Goal: Task Accomplishment & Management: Manage account settings

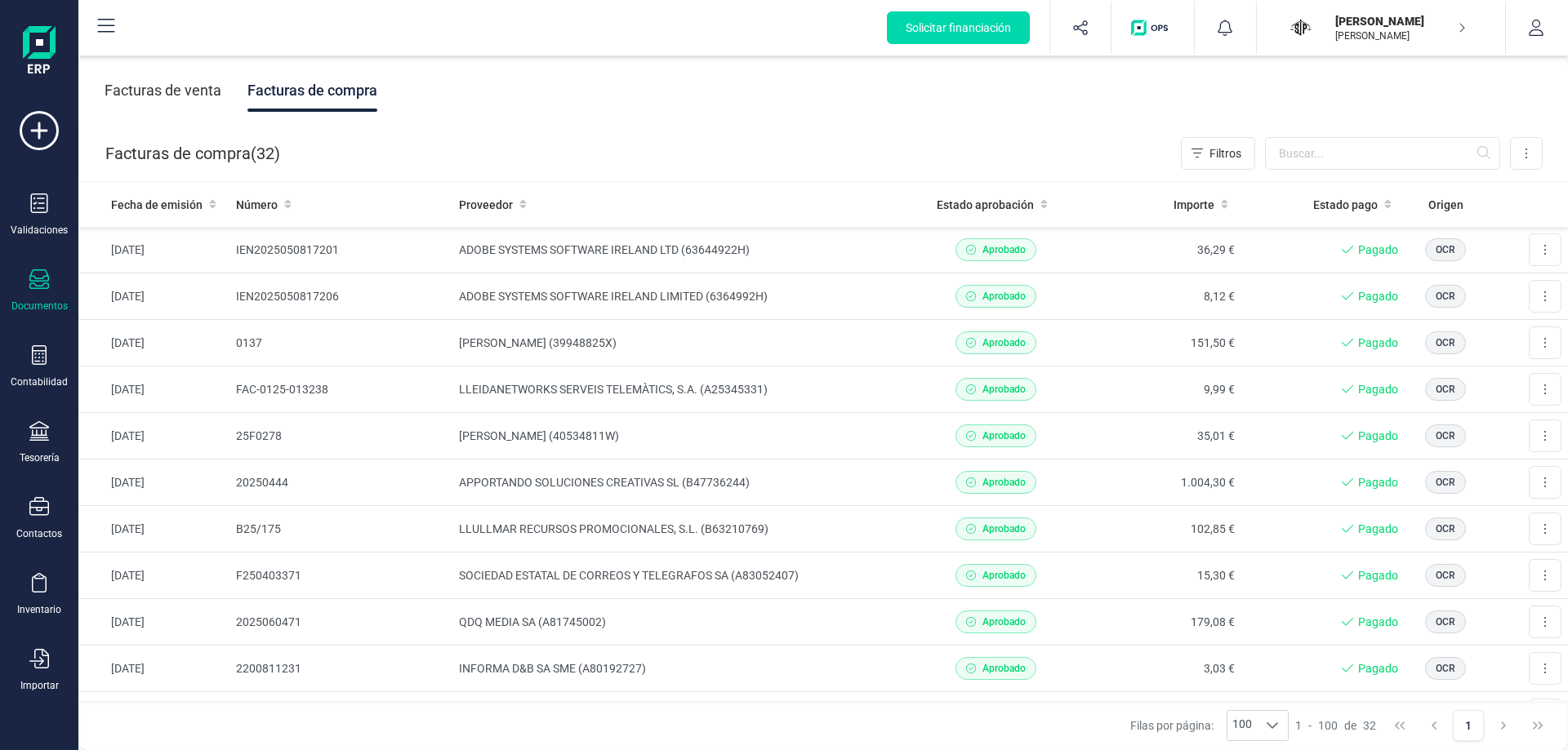
click at [186, 86] on div "Facturas de venta" at bounding box center [163, 90] width 117 height 43
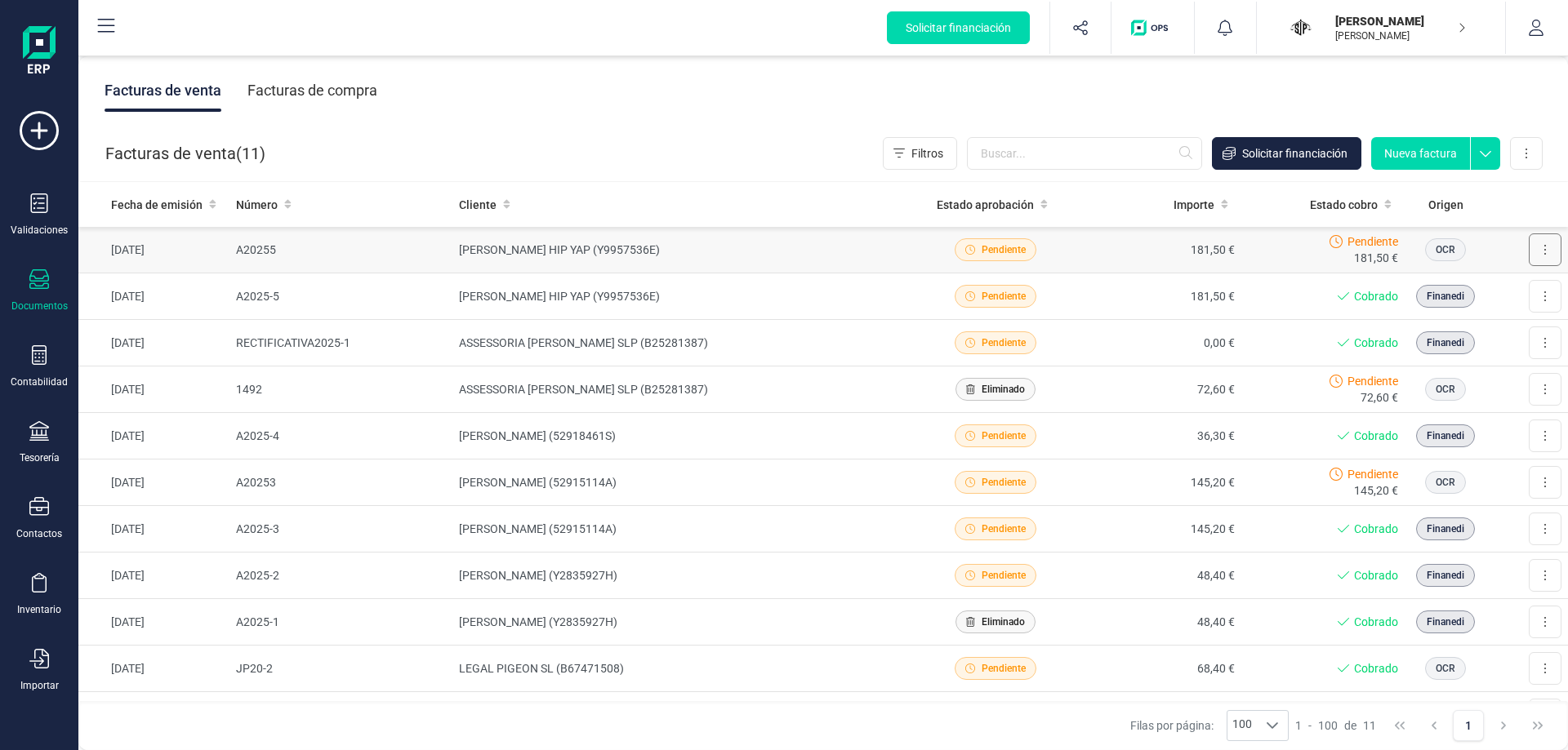
click at [1537, 248] on button at bounding box center [1545, 250] width 33 height 33
click at [1462, 359] on span "Marcar como cobrada" at bounding box center [1473, 357] width 113 height 16
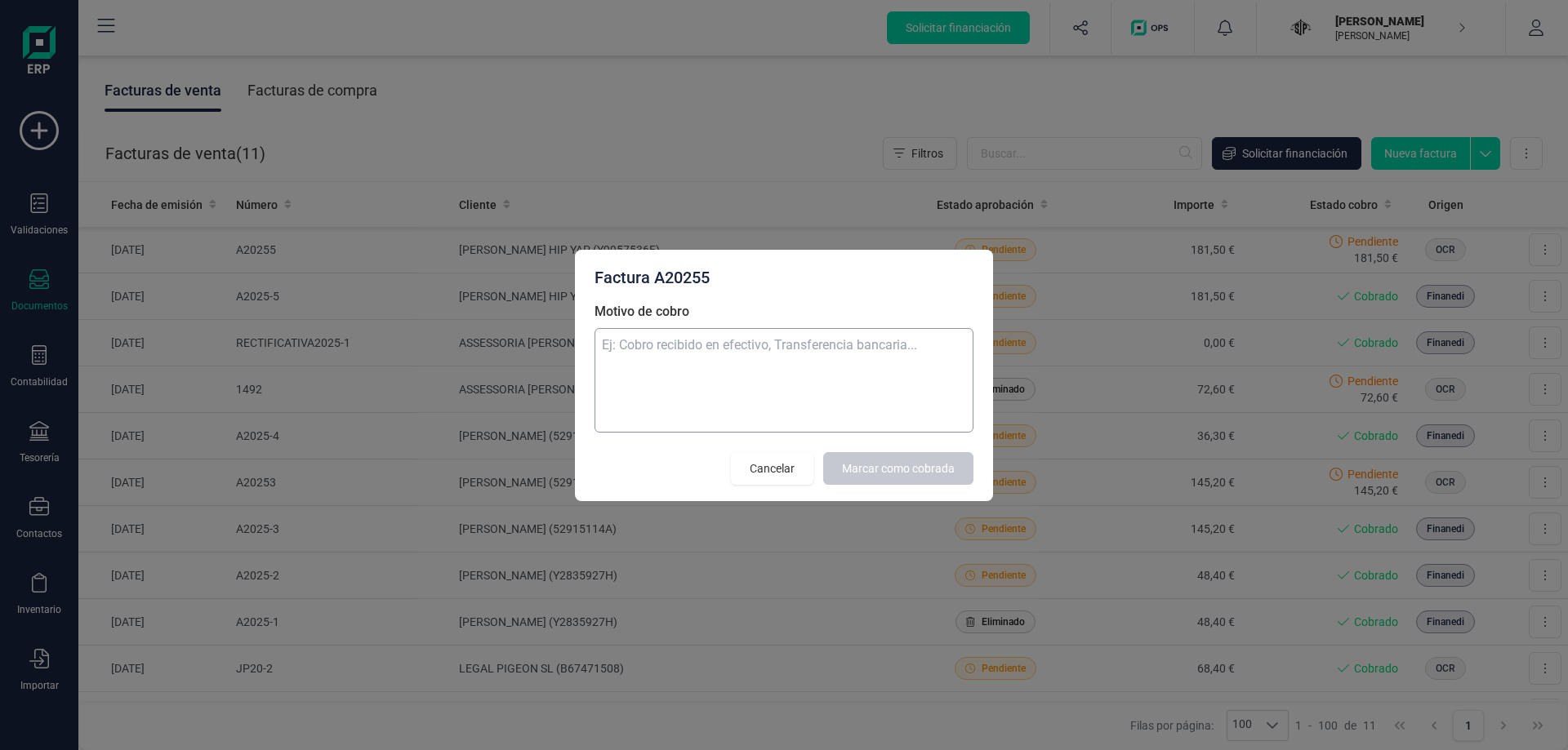
click at [863, 370] on textarea "Motivo de cobro" at bounding box center [784, 380] width 379 height 104
type textarea "Transferencia bancaria"
click at [946, 456] on button "Marcar como cobrada" at bounding box center [898, 469] width 151 height 33
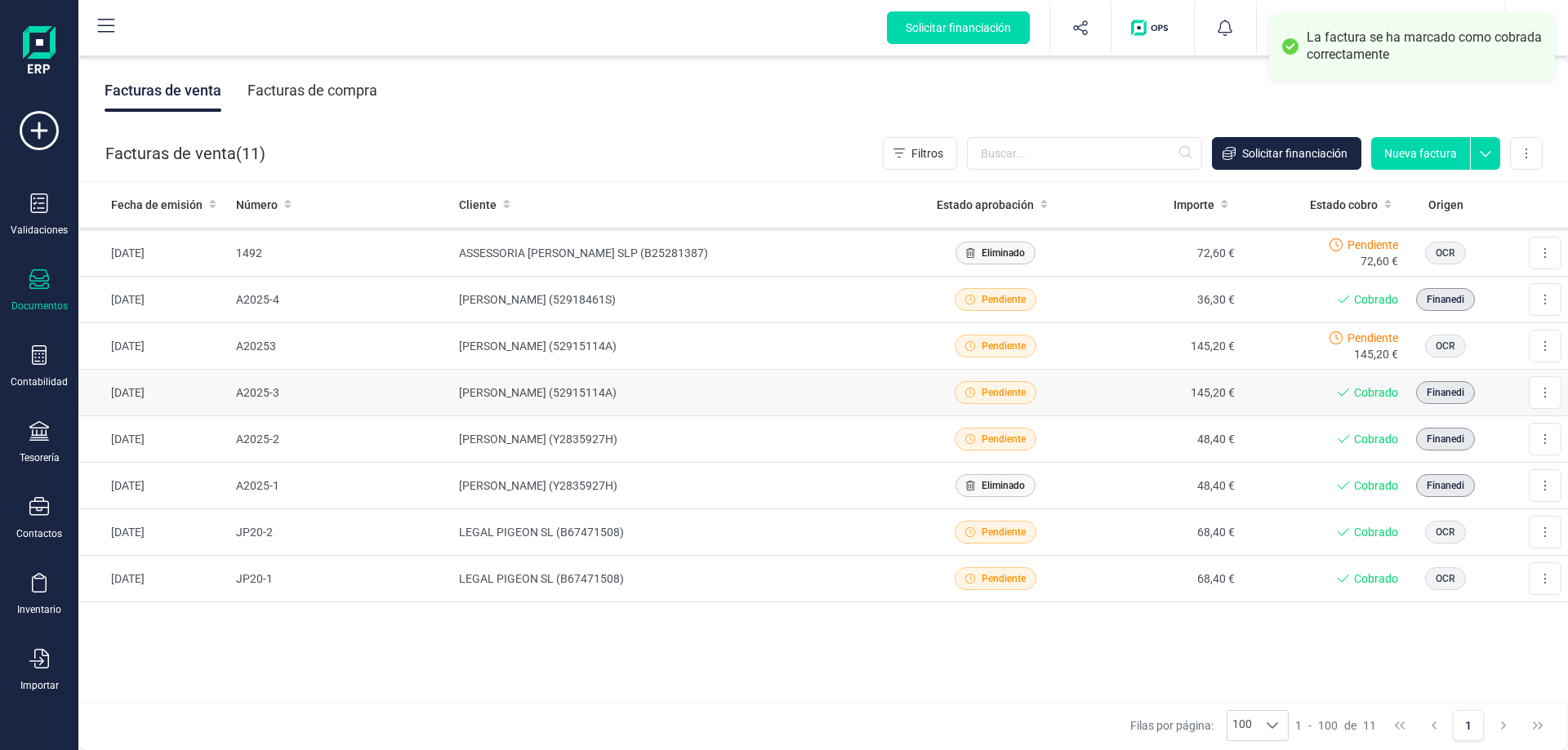
scroll to position [55, 0]
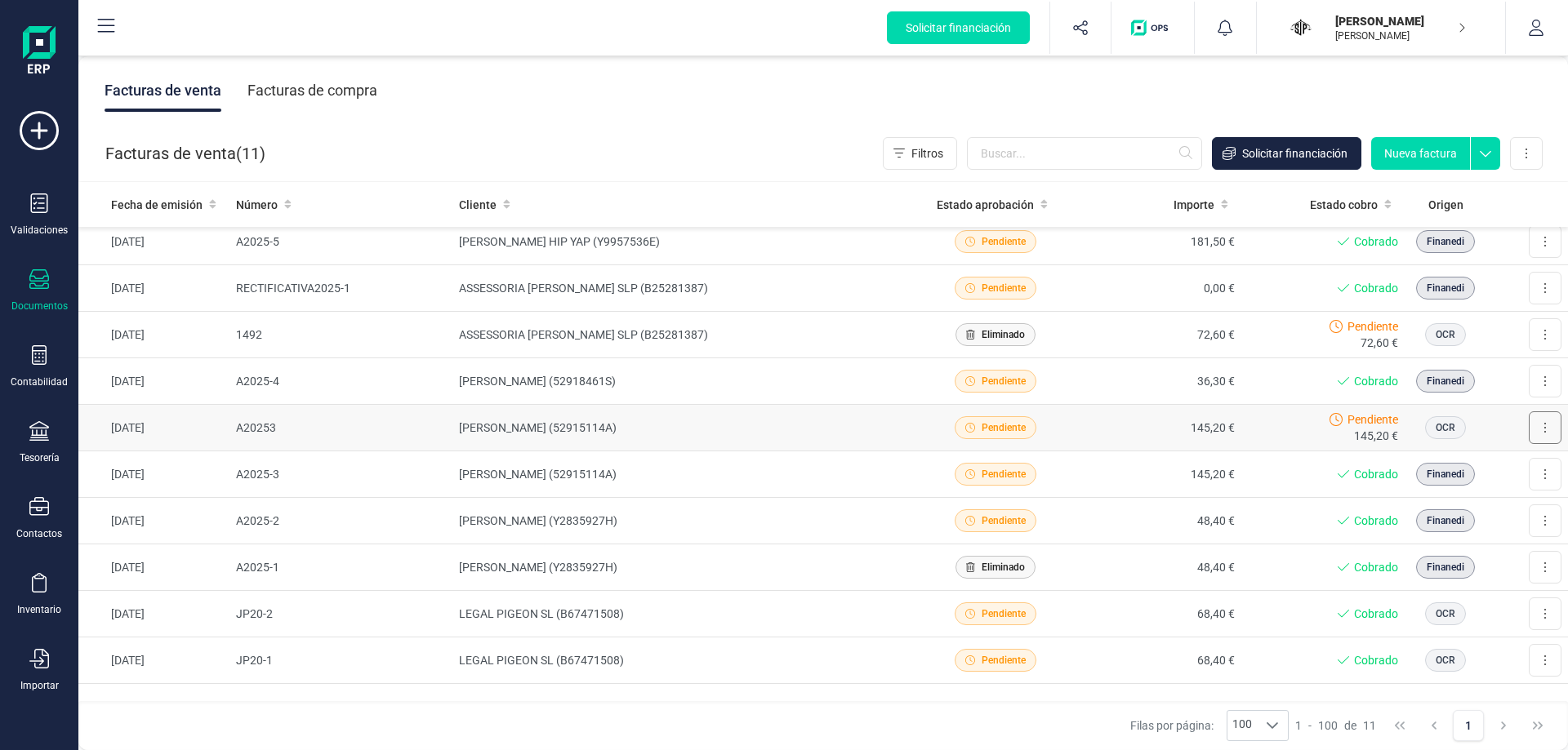
click at [1540, 430] on button at bounding box center [1545, 428] width 33 height 33
click at [1479, 539] on span "Marcar como cobrada" at bounding box center [1473, 535] width 113 height 16
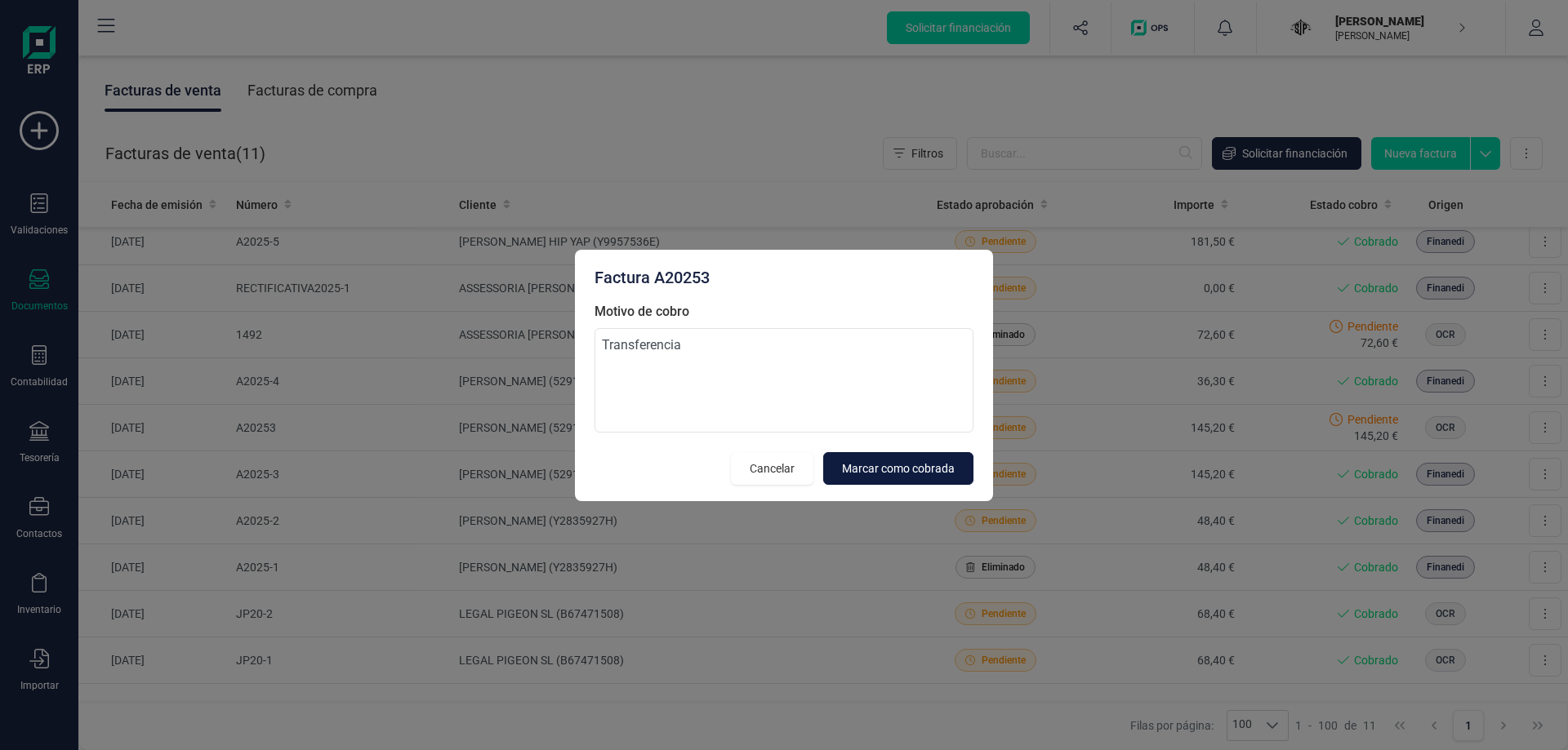
type textarea "Transferencia"
click at [930, 461] on span "Marcar como cobrada" at bounding box center [898, 469] width 113 height 16
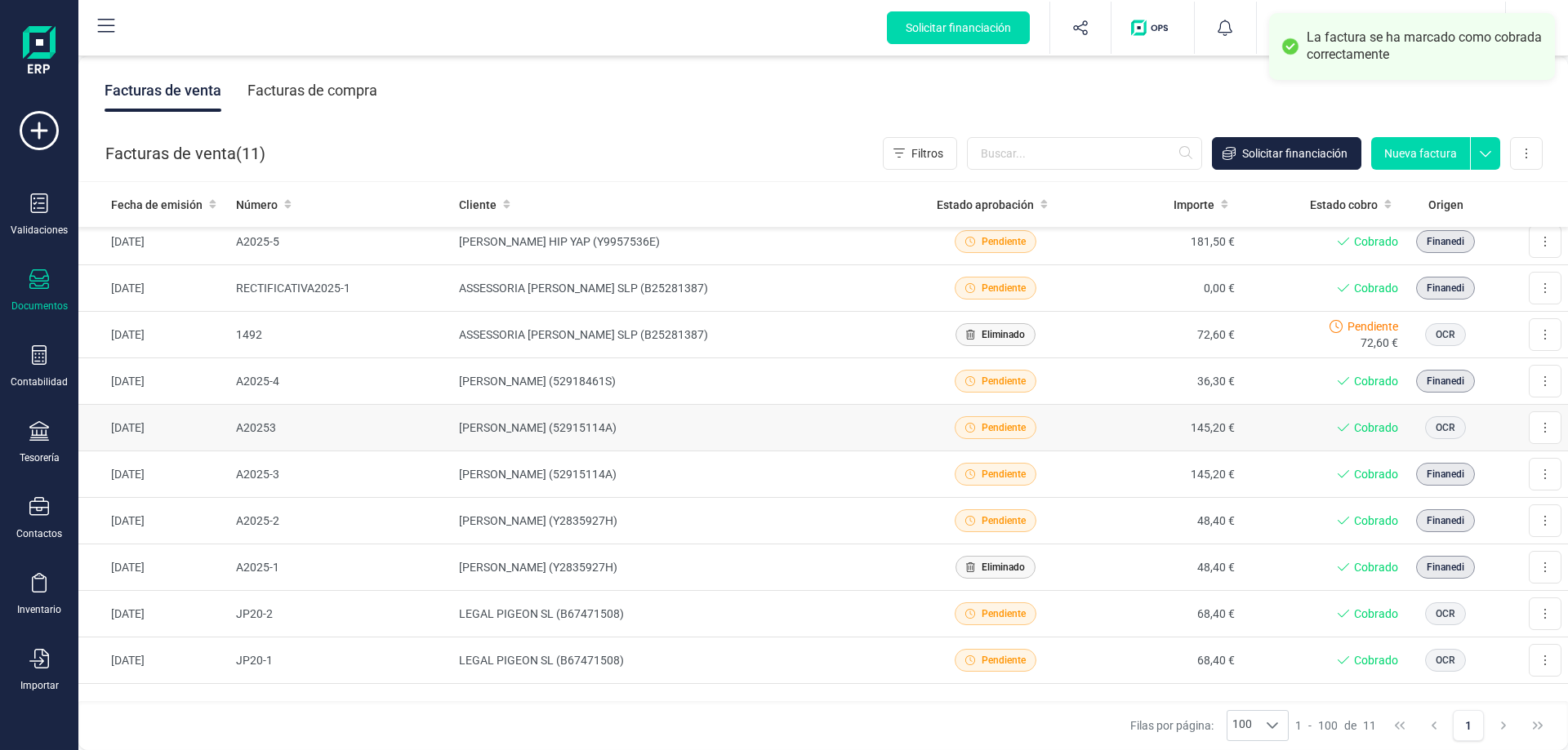
scroll to position [0, 0]
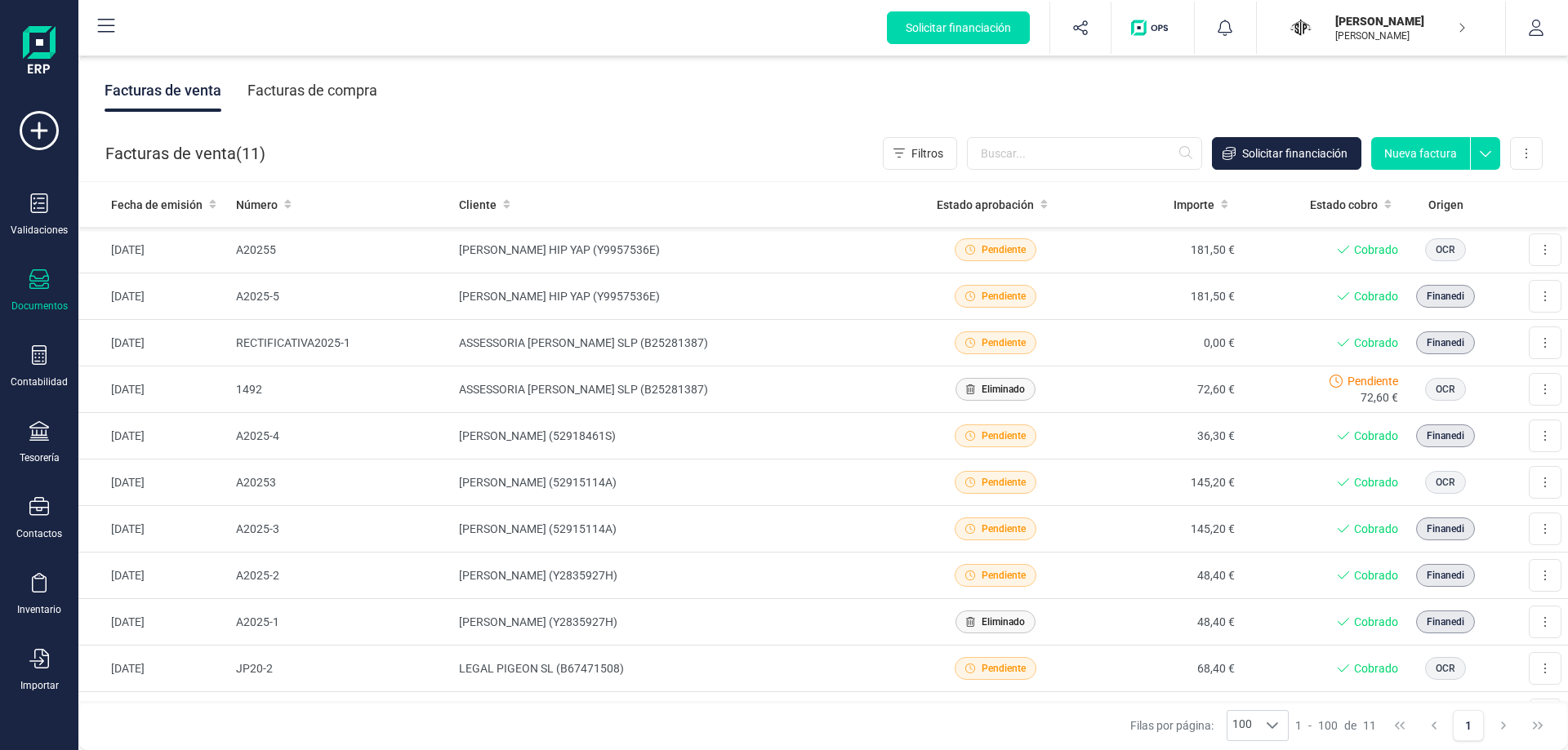
click at [283, 96] on div "Facturas de compra" at bounding box center [313, 90] width 130 height 43
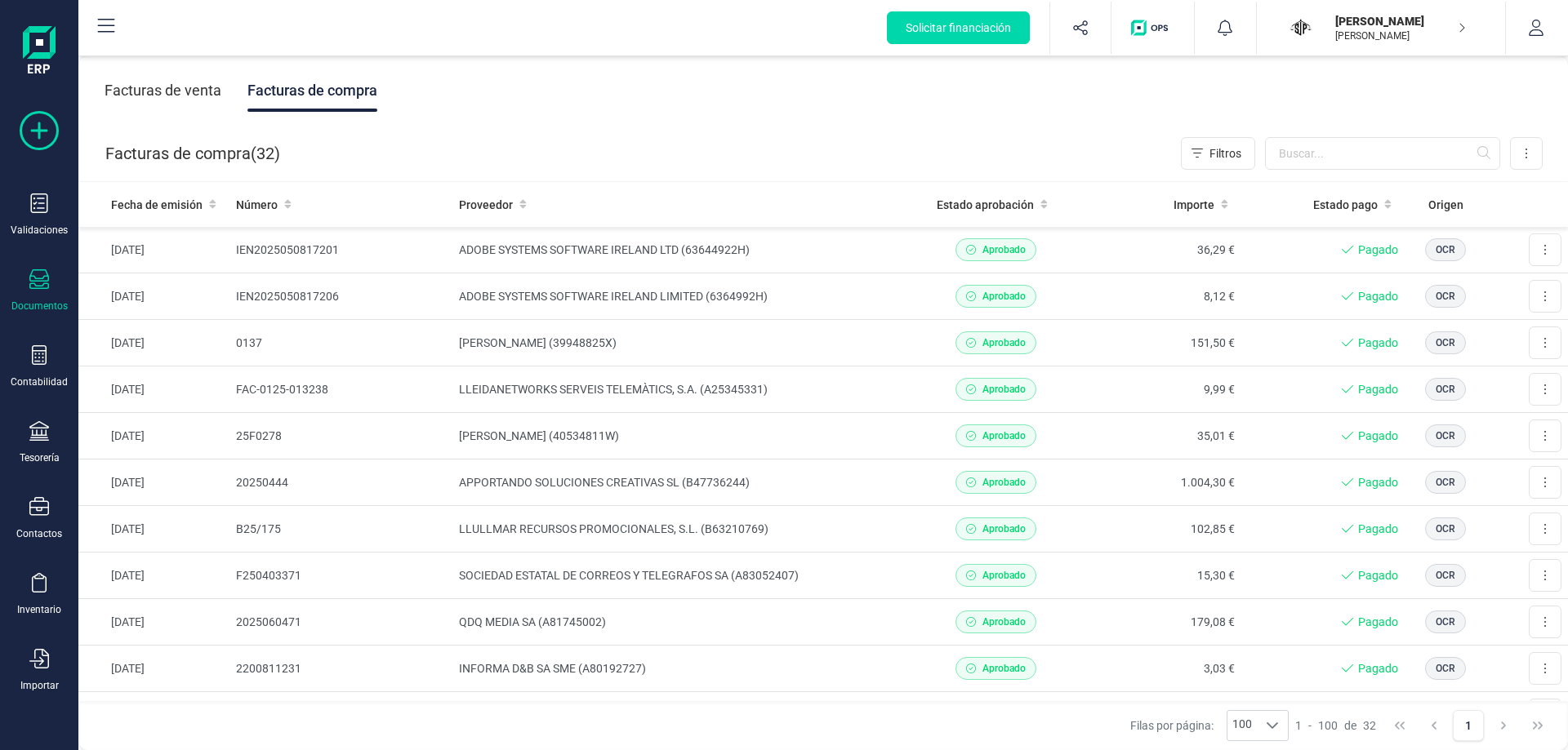
click at [53, 146] on icon at bounding box center [39, 131] width 39 height 39
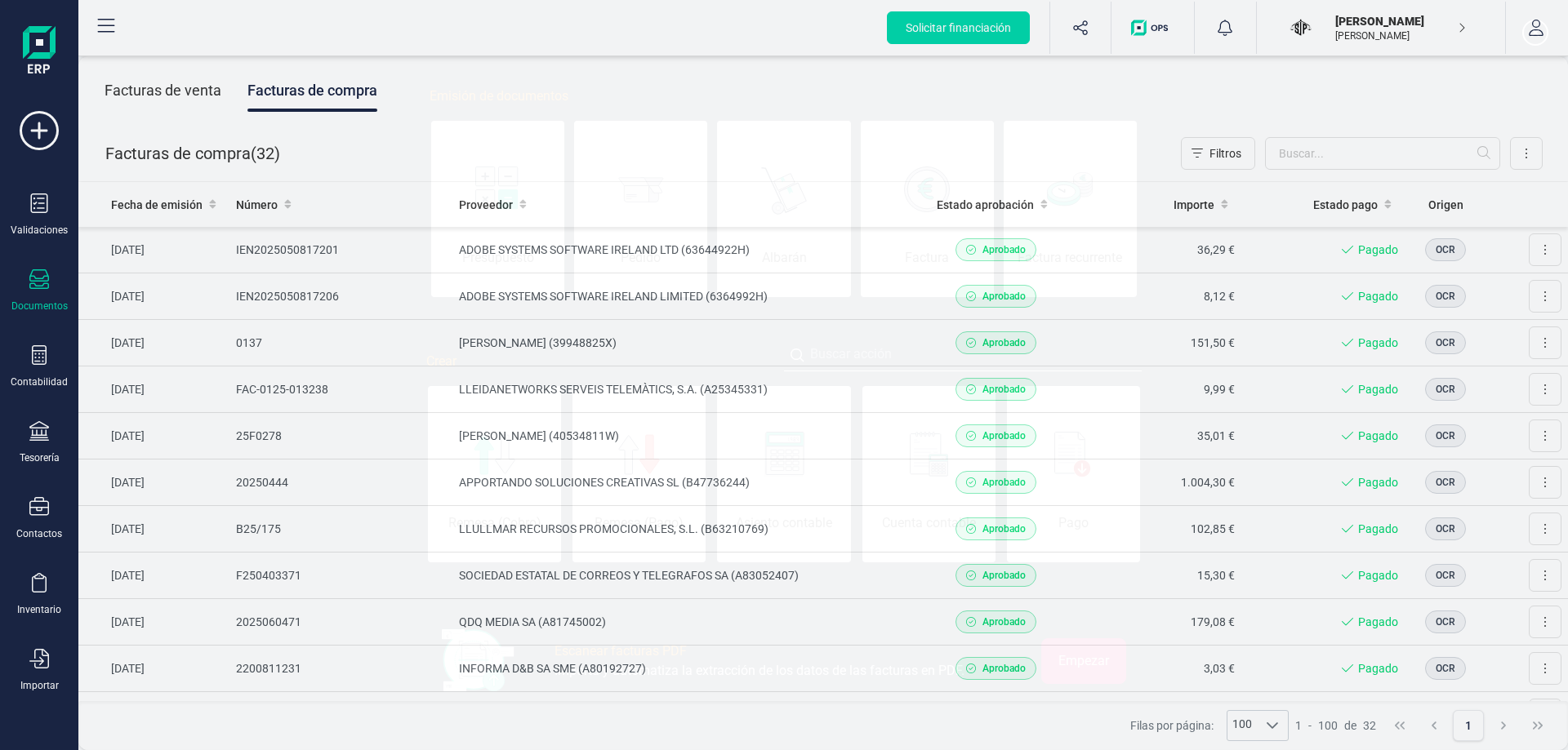
scroll to position [0, 81]
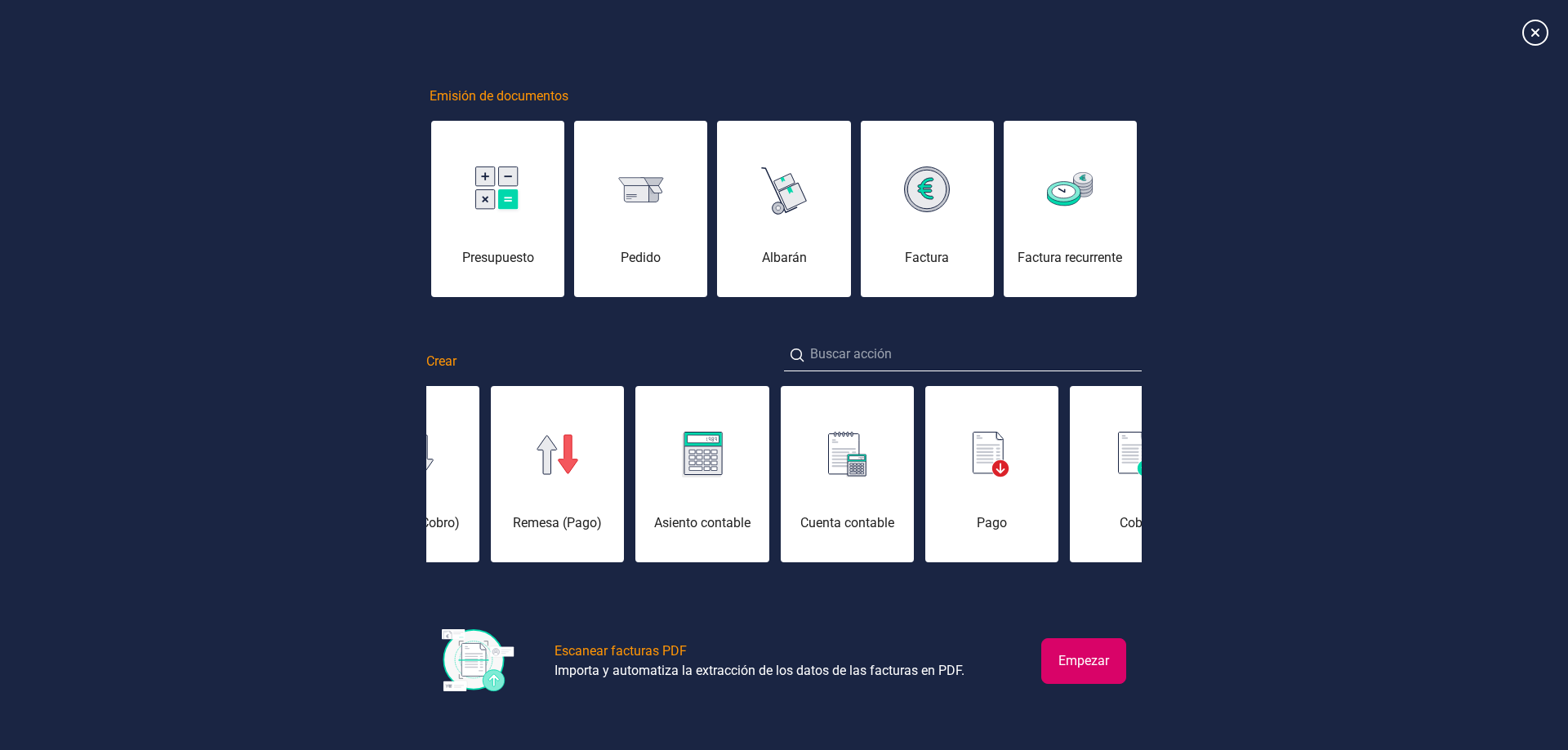
click at [1088, 662] on button "Empezar" at bounding box center [1083, 661] width 85 height 46
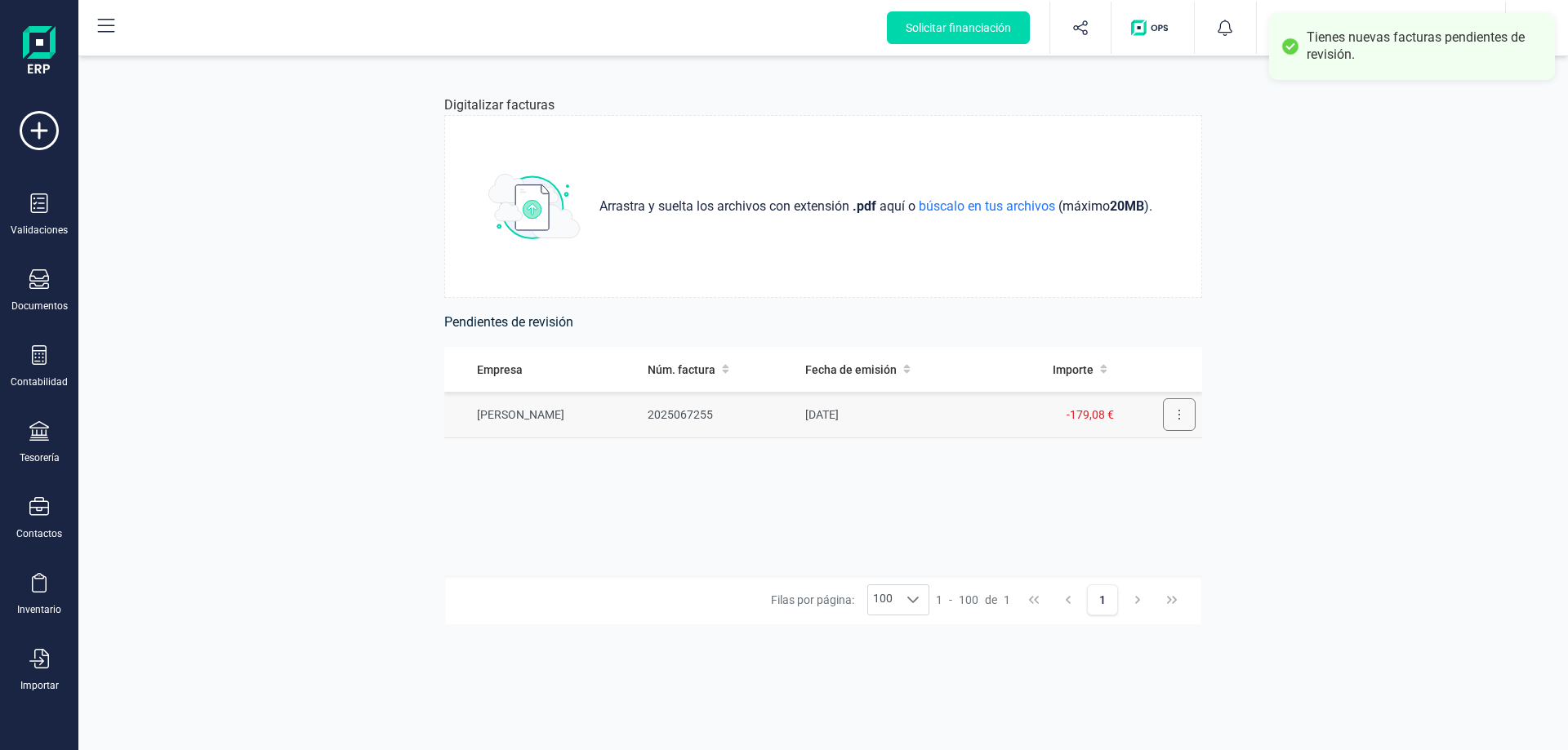
click at [1190, 416] on button at bounding box center [1179, 414] width 33 height 33
click at [1141, 459] on span "Revisar factura" at bounding box center [1139, 455] width 77 height 16
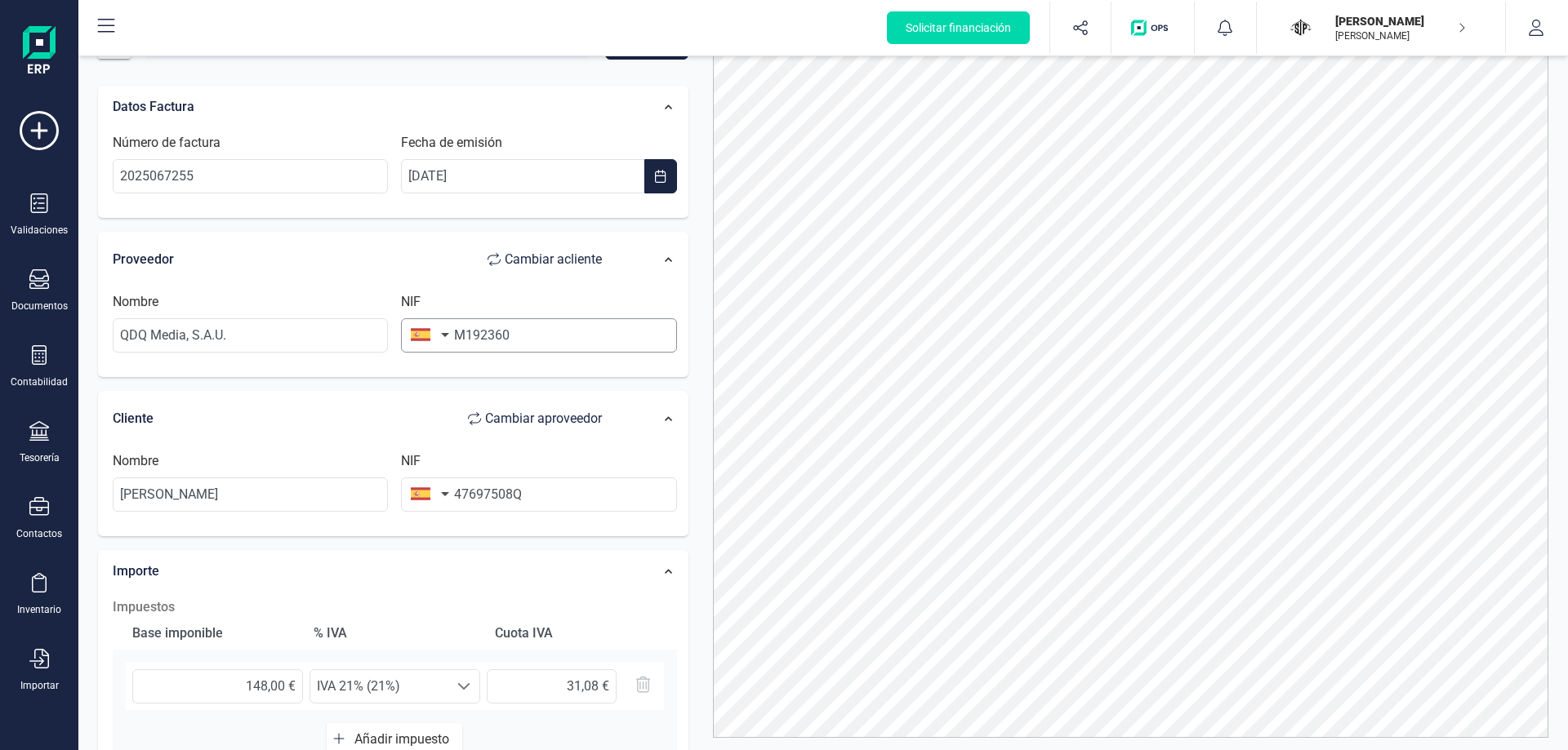
scroll to position [86, 0]
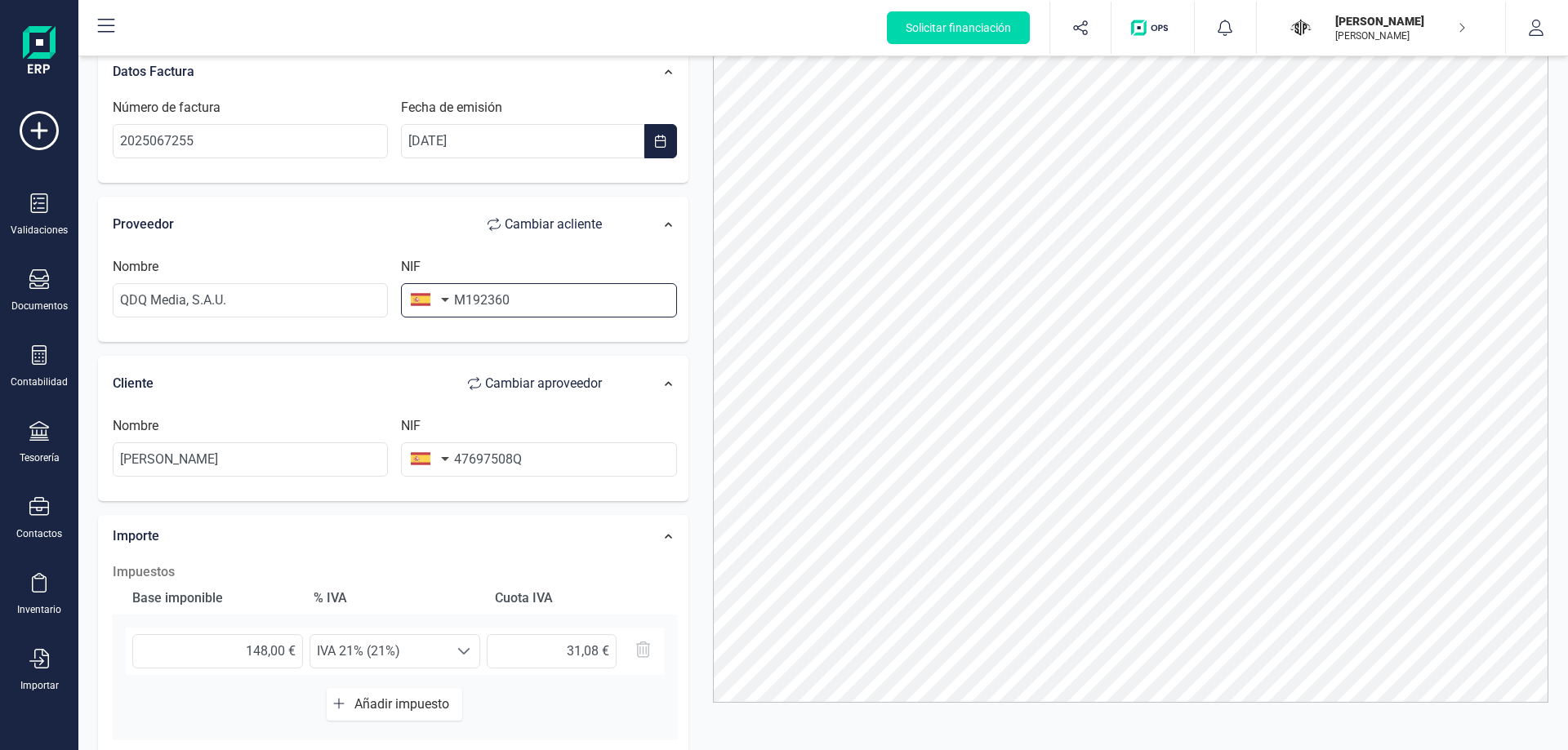
drag, startPoint x: 545, startPoint y: 294, endPoint x: 439, endPoint y: 311, distance: 107.4
click at [439, 311] on div "NIF M192360" at bounding box center [538, 287] width 288 height 60
paste input "81745002"
click at [457, 299] on input "81745002" at bounding box center [538, 300] width 275 height 35
type input "A81745002"
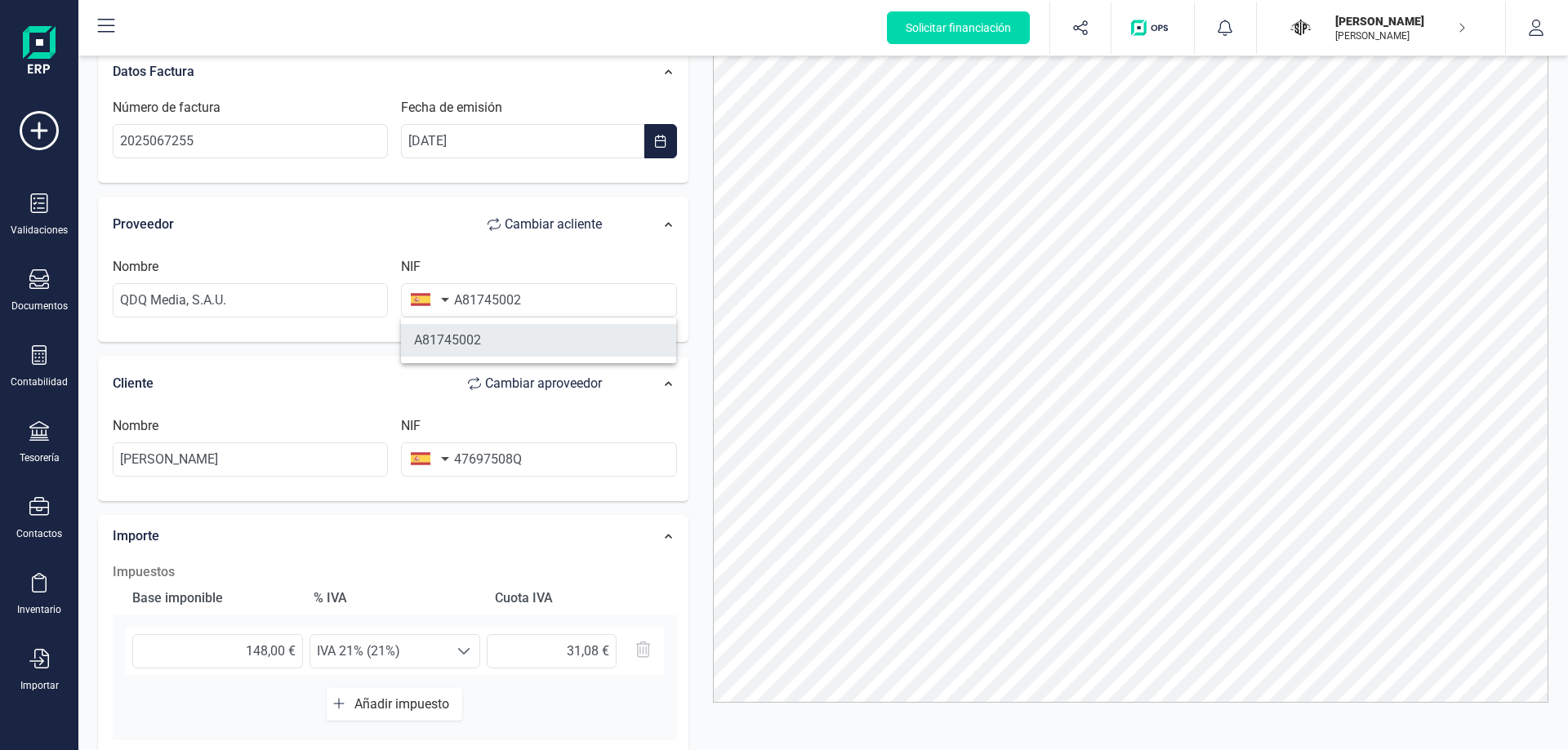
click at [470, 337] on li "A81745002" at bounding box center [538, 340] width 275 height 33
type input "QDQ MEDIA SA"
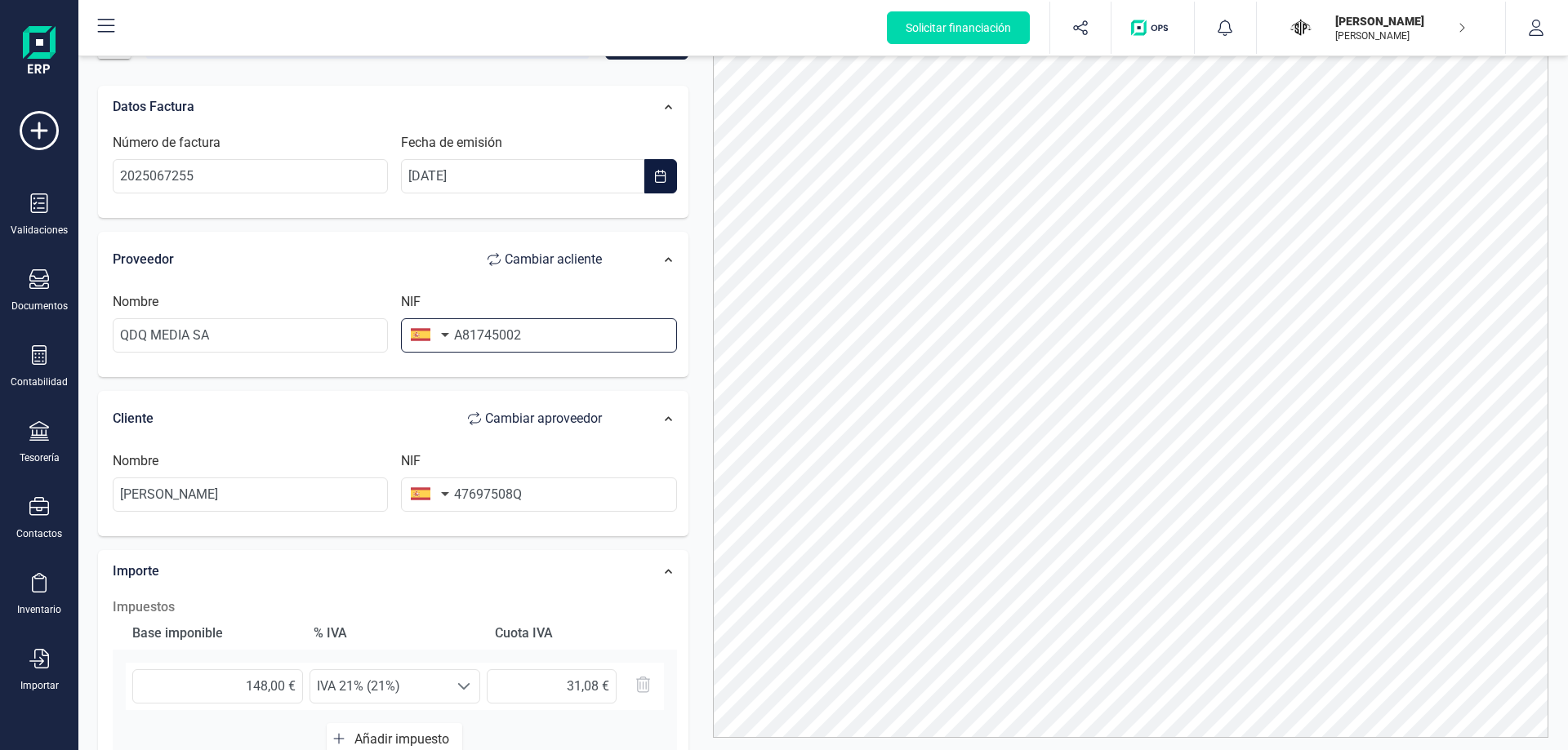
scroll to position [0, 0]
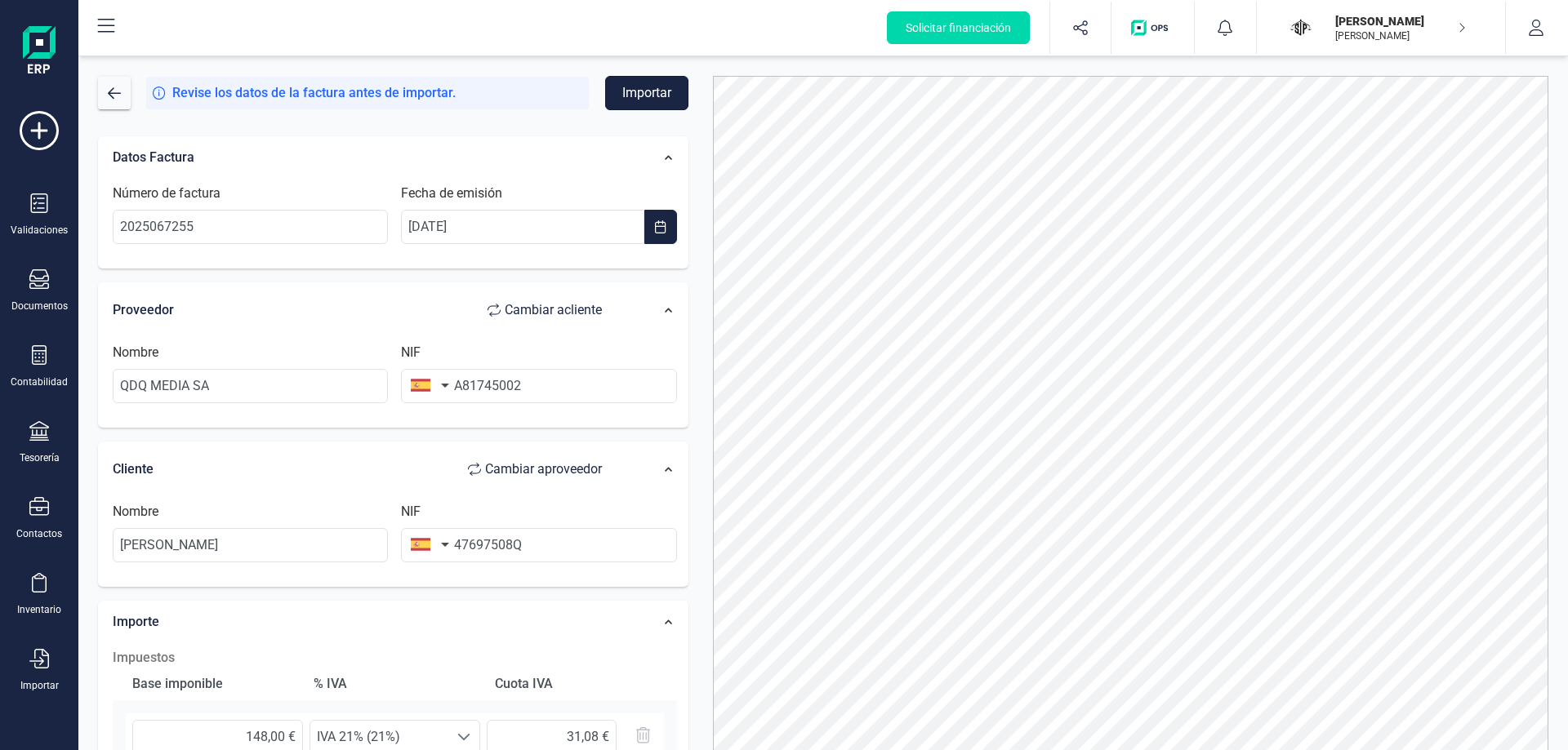
click at [652, 94] on button "Importar" at bounding box center [646, 93] width 83 height 35
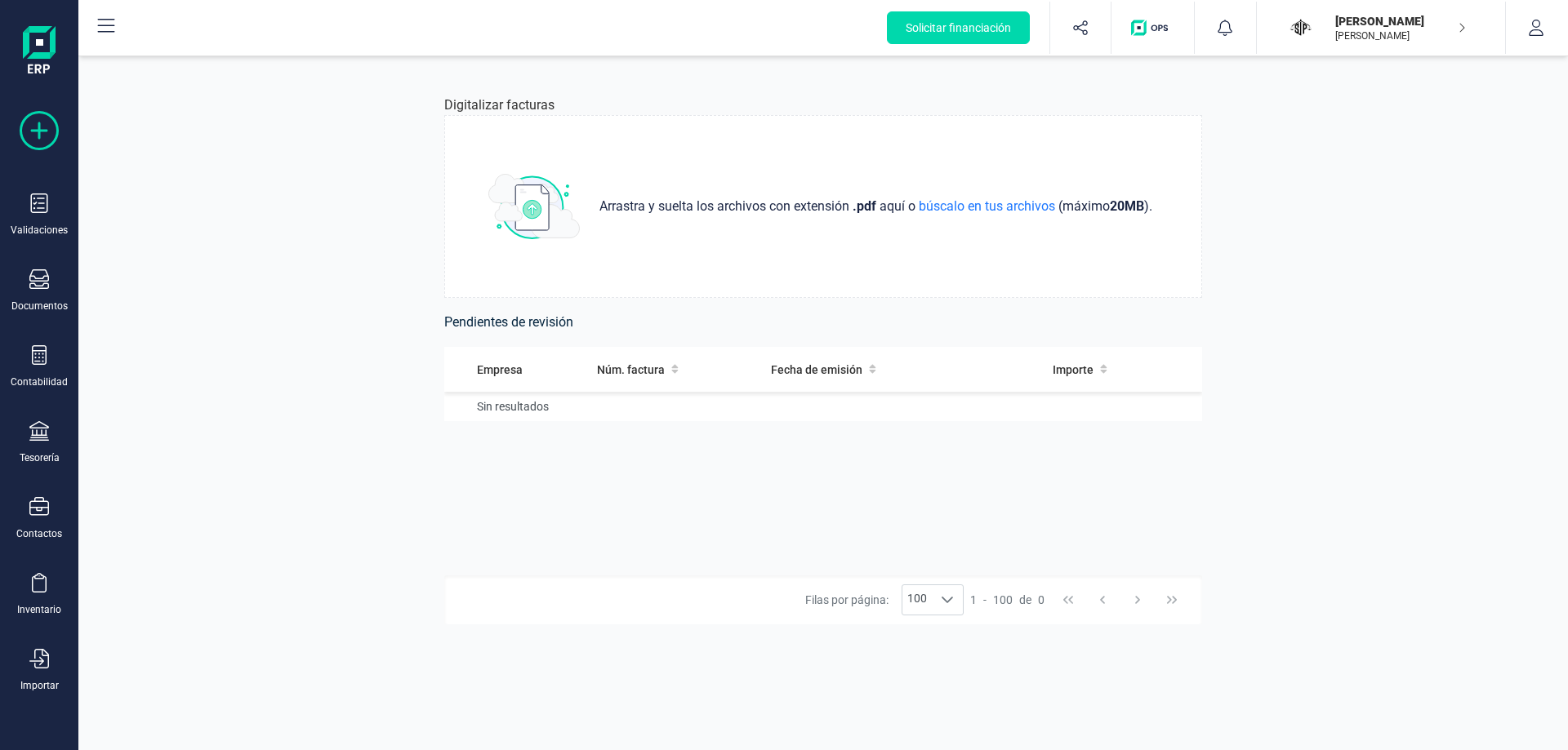
click at [58, 123] on icon at bounding box center [39, 131] width 39 height 39
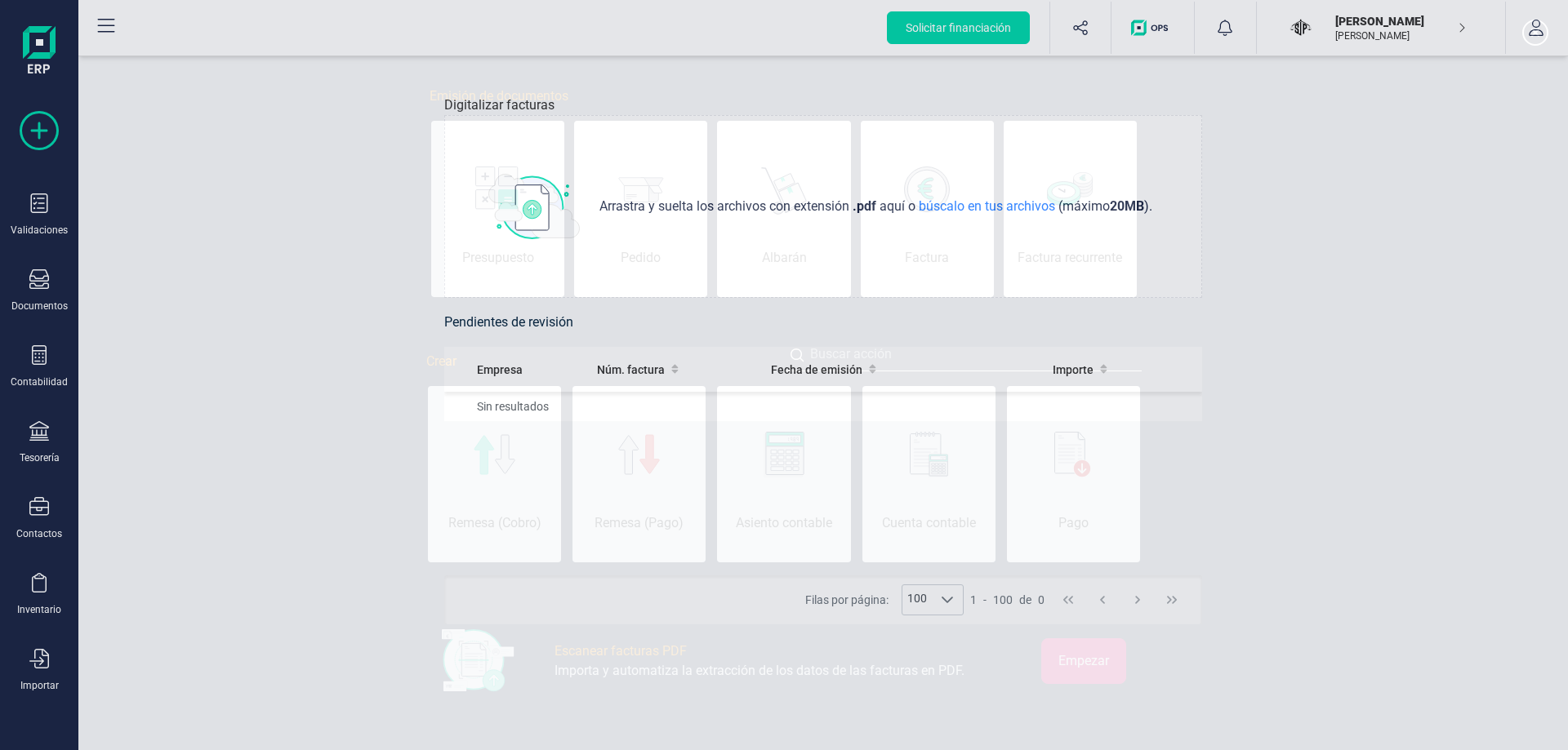
scroll to position [0, 81]
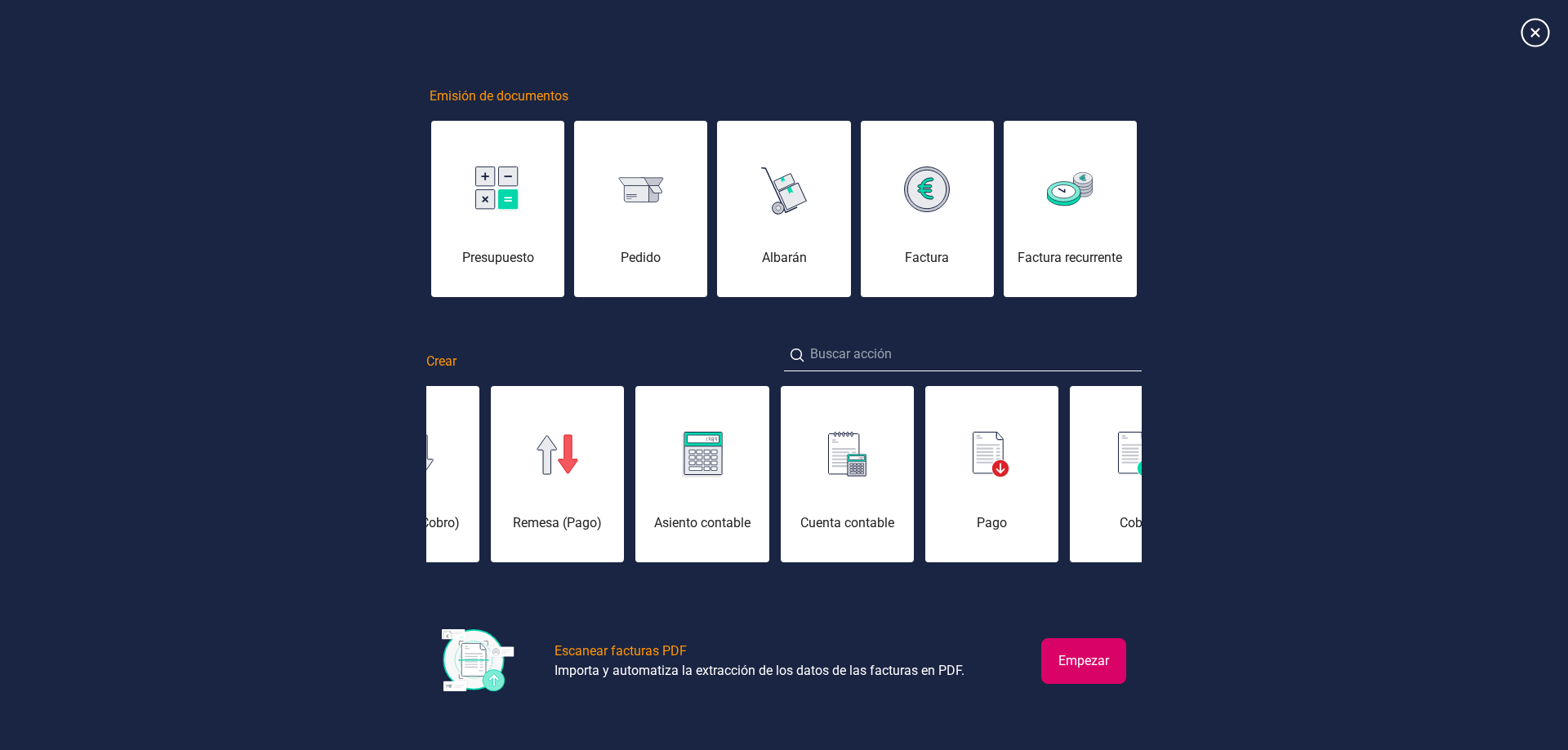
click at [1538, 35] on icon at bounding box center [1534, 32] width 29 height 29
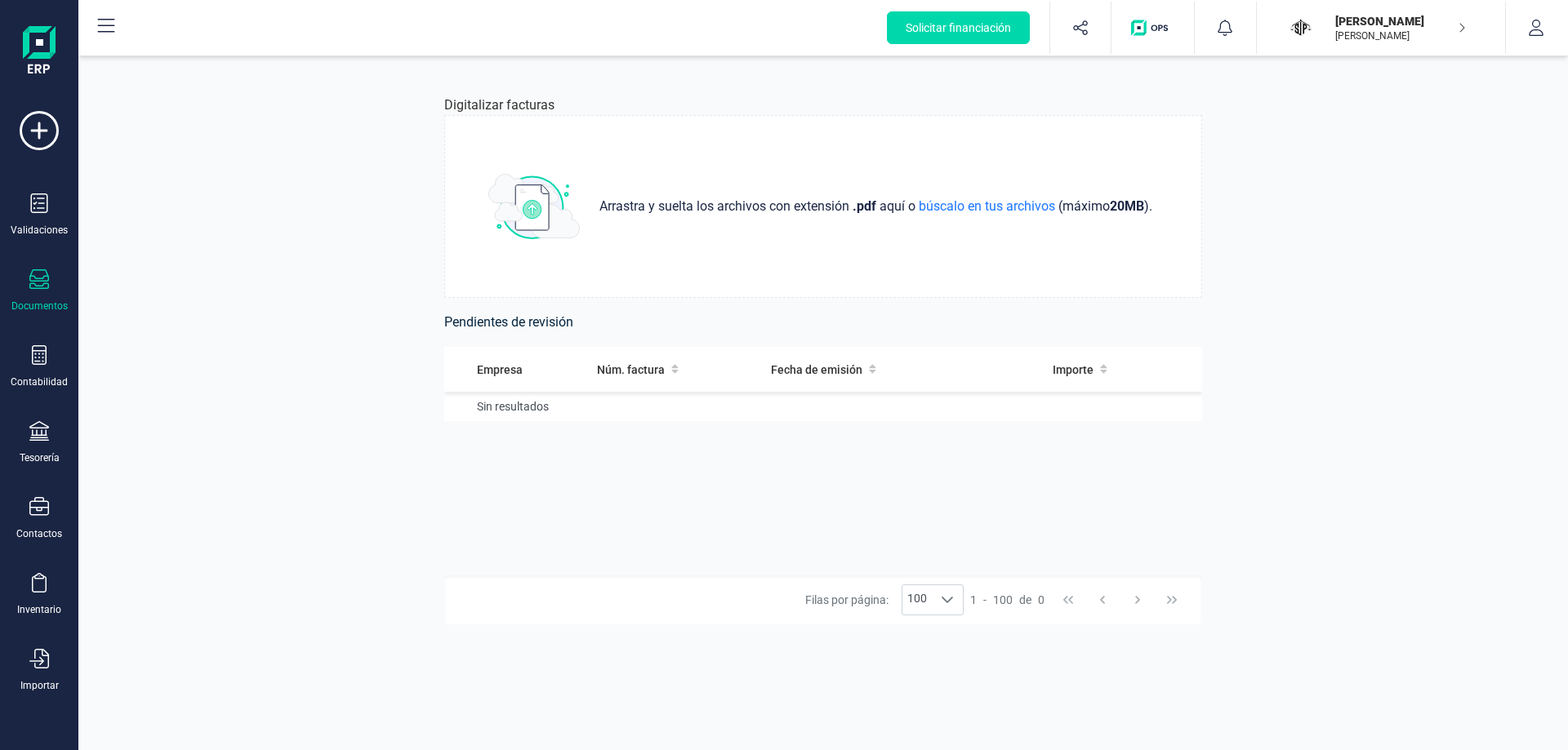
click at [48, 274] on icon at bounding box center [39, 280] width 20 height 20
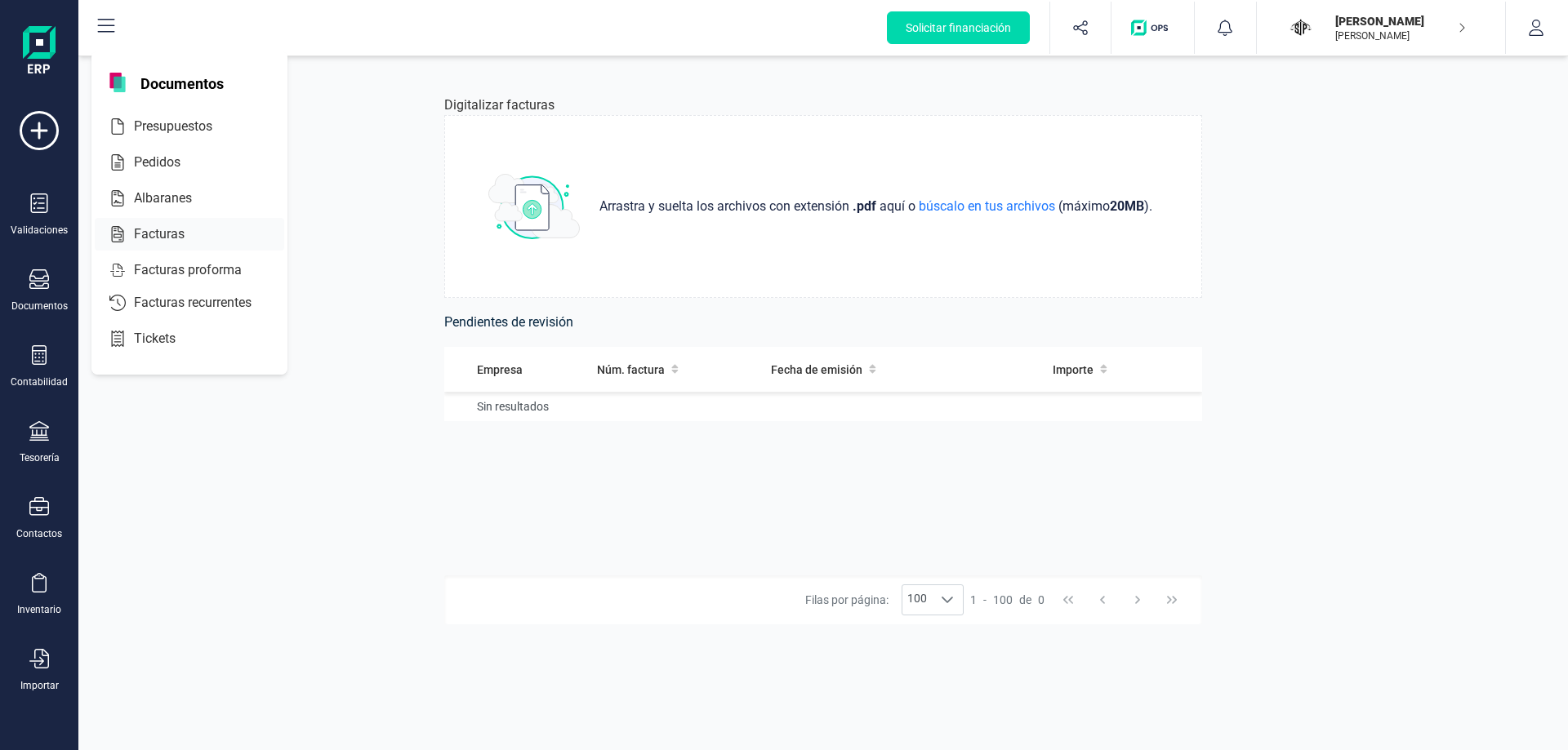
click at [167, 229] on span "Facturas" at bounding box center [170, 234] width 86 height 20
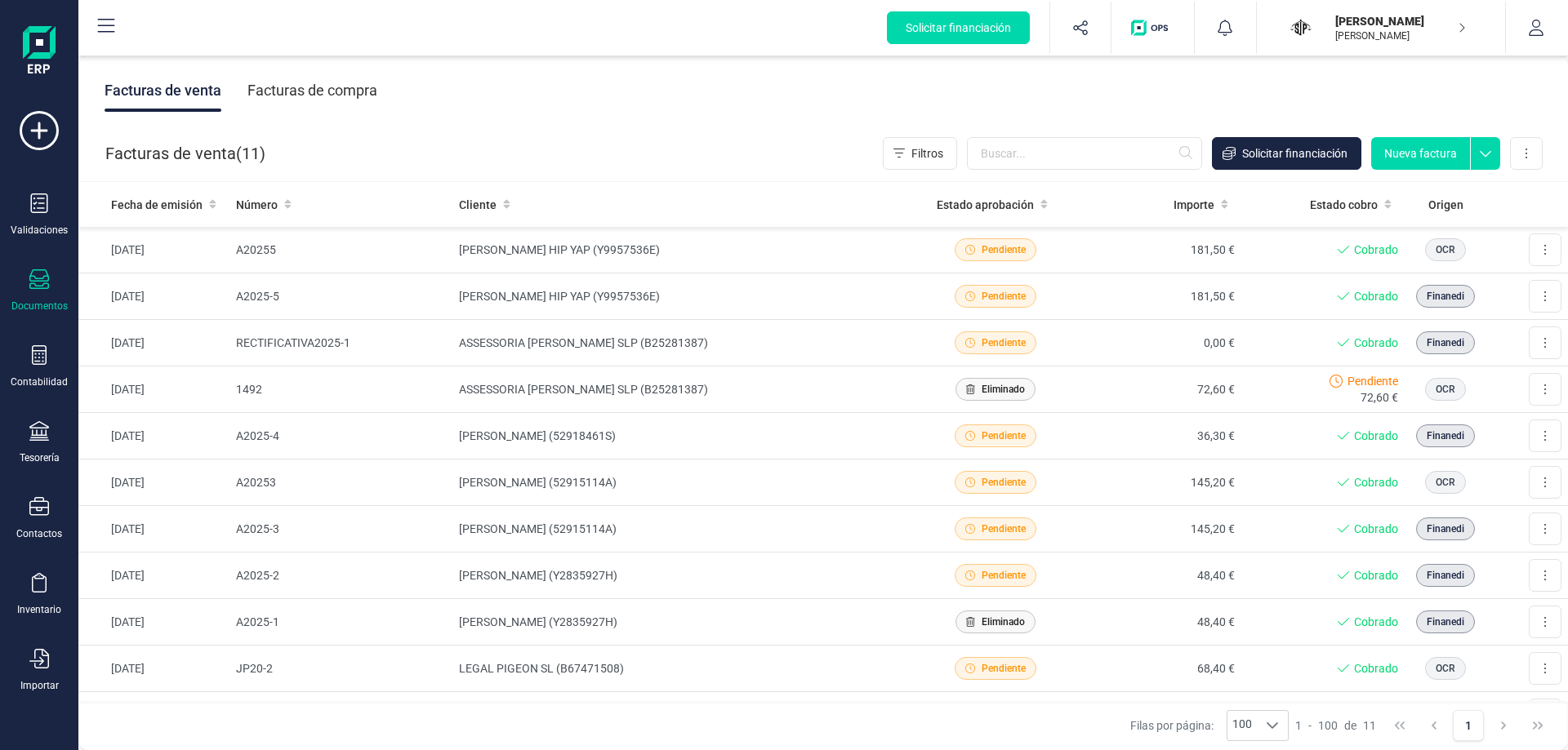
click at [1385, 159] on button "Nueva factura" at bounding box center [1421, 154] width 99 height 33
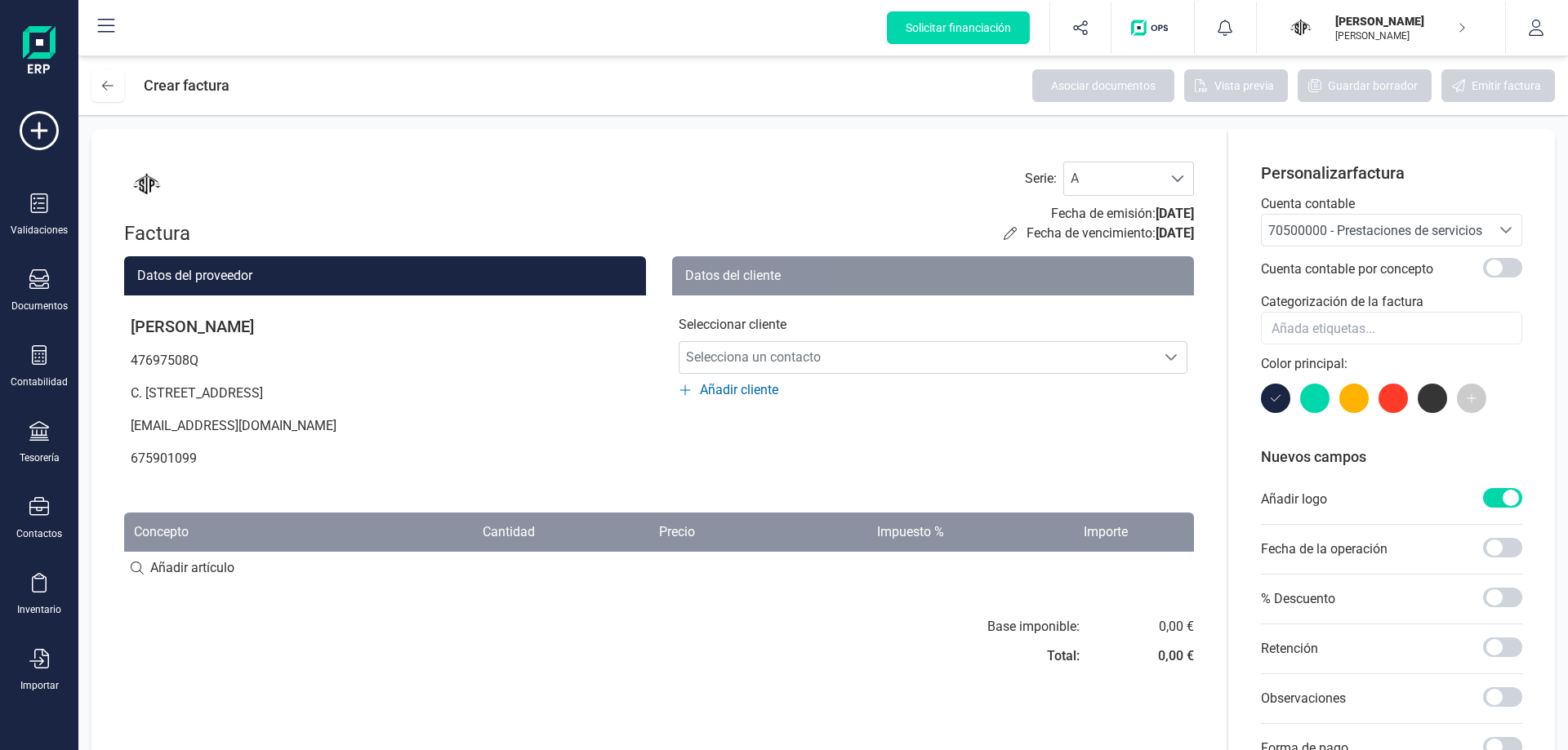
click at [757, 391] on span "Añadir cliente" at bounding box center [739, 391] width 78 height 20
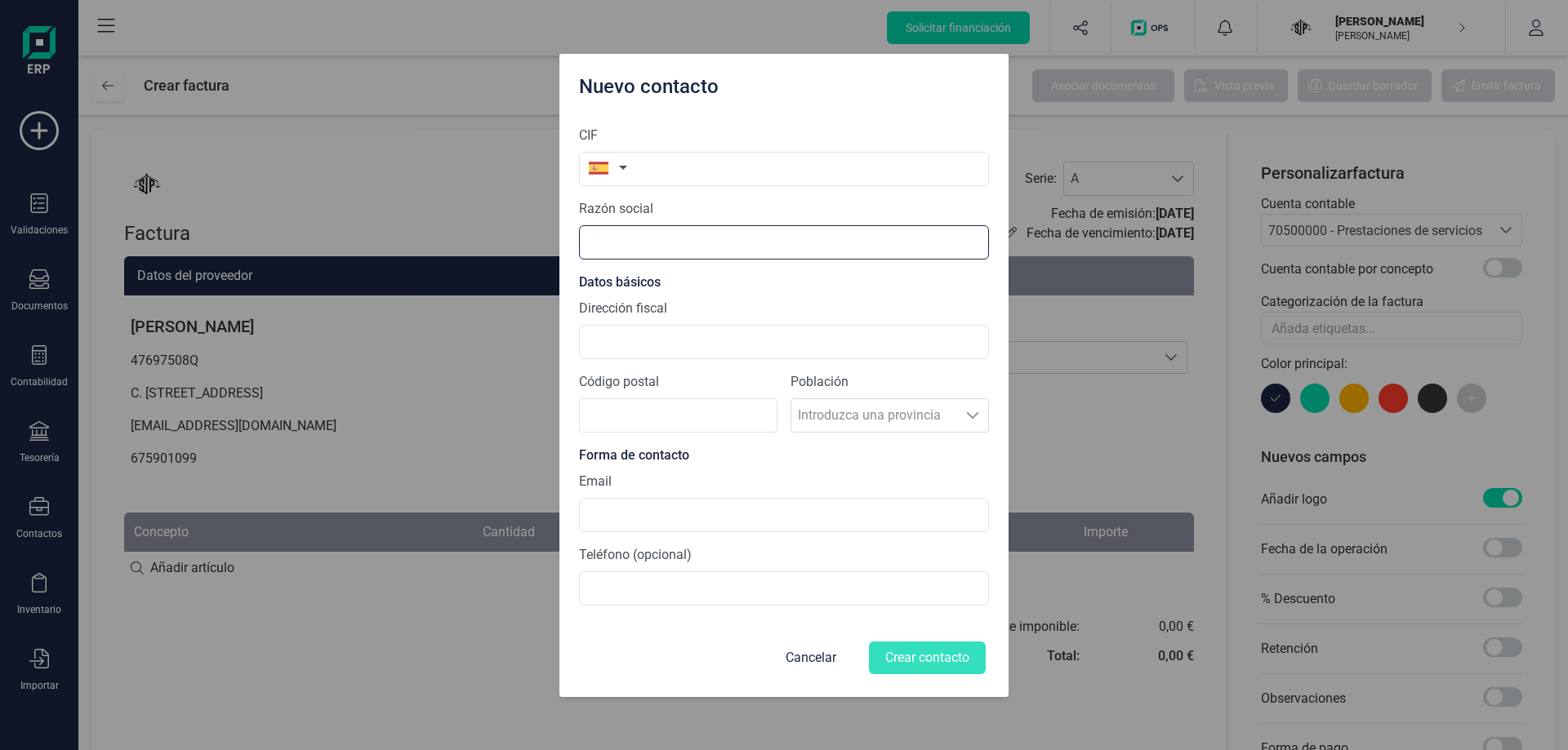
click at [712, 243] on input "text" at bounding box center [784, 243] width 410 height 35
paste input "[PERSON_NAME]"
type input "[PERSON_NAME]"
click at [700, 331] on input "Dirección fiscal" at bounding box center [784, 342] width 410 height 35
paste input "[STREET_ADDRESS]"
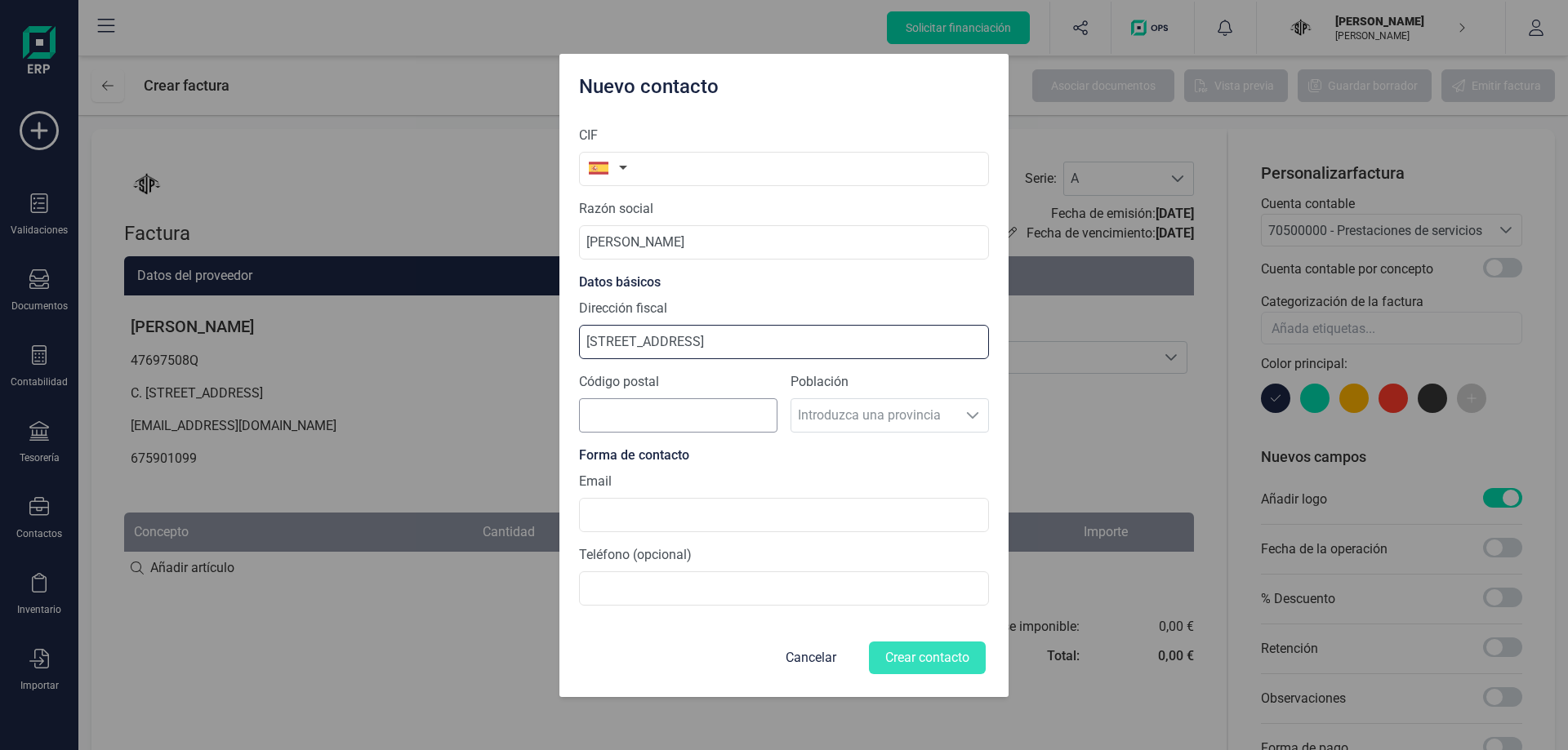
type input "[STREET_ADDRESS]"
click at [605, 424] on input "Código postal" at bounding box center [678, 415] width 198 height 35
type input "08005"
click at [814, 484] on div "Email" at bounding box center [784, 502] width 410 height 60
click at [684, 511] on input at bounding box center [784, 515] width 410 height 35
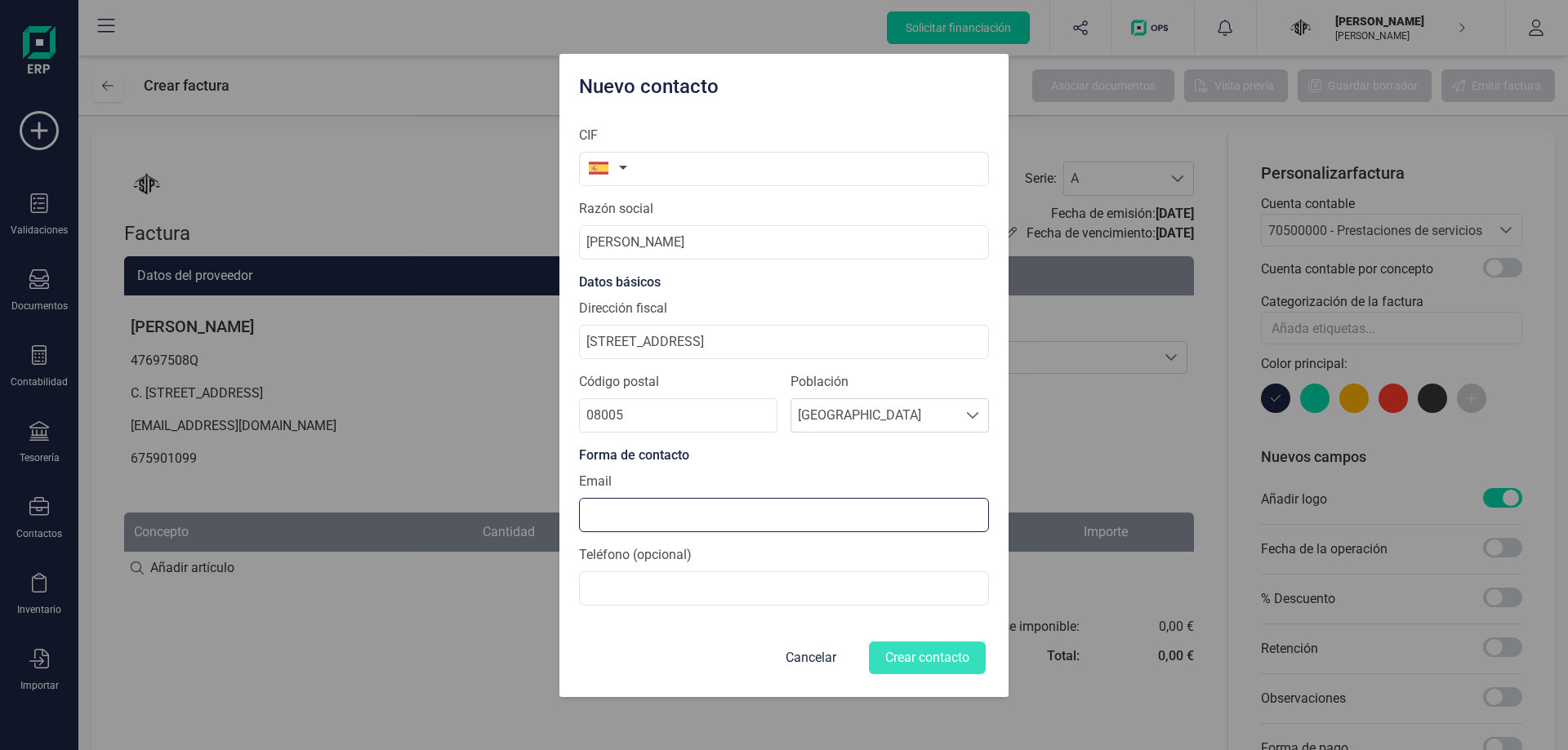
paste input "[EMAIL_ADDRESS][DOMAIN_NAME]"
type input "[EMAIL_ADDRESS][DOMAIN_NAME]"
click at [930, 558] on div "Teléfono (opcional)" at bounding box center [784, 575] width 410 height 60
click at [698, 159] on input "text" at bounding box center [784, 169] width 410 height 35
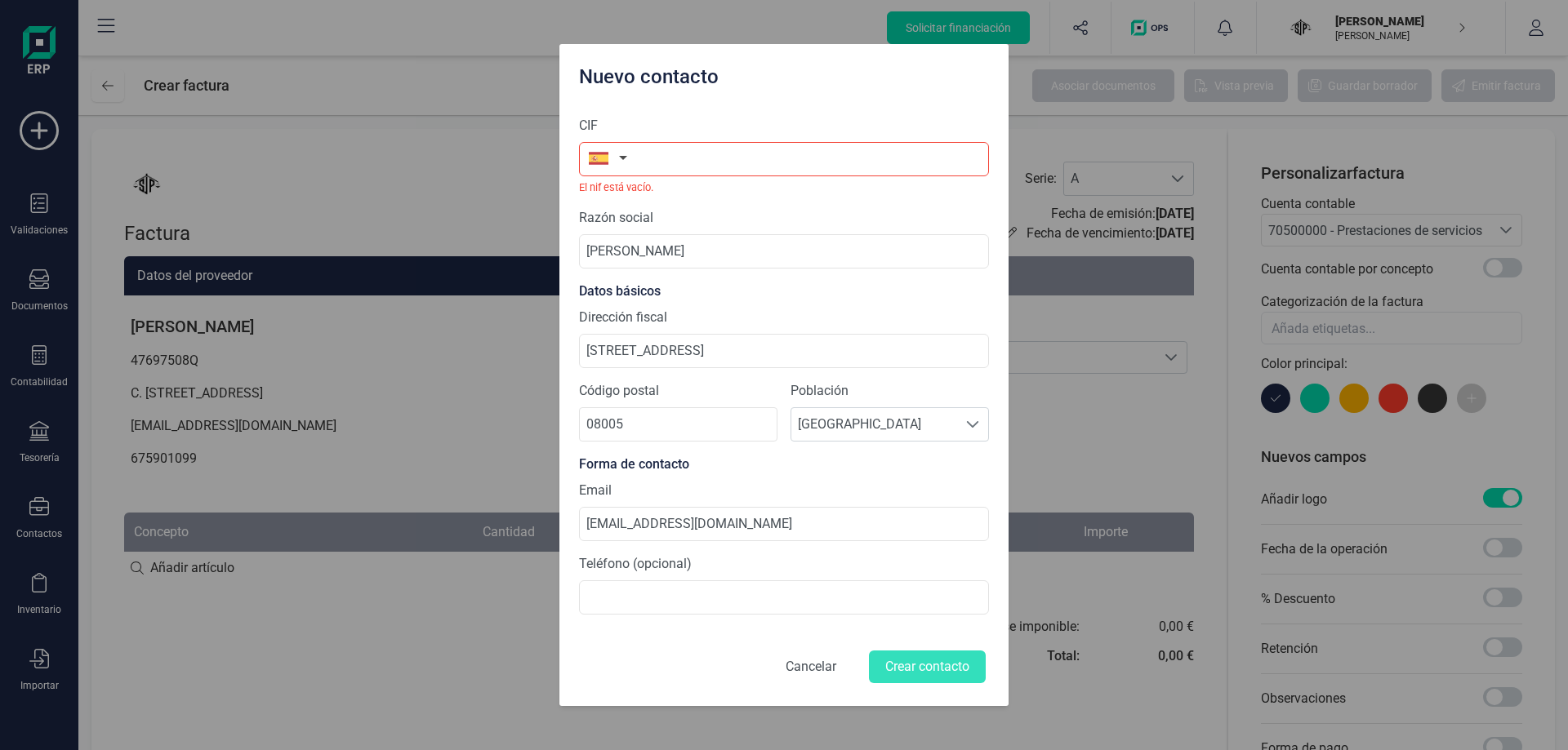
click at [800, 665] on button "Cancelar" at bounding box center [810, 667] width 90 height 39
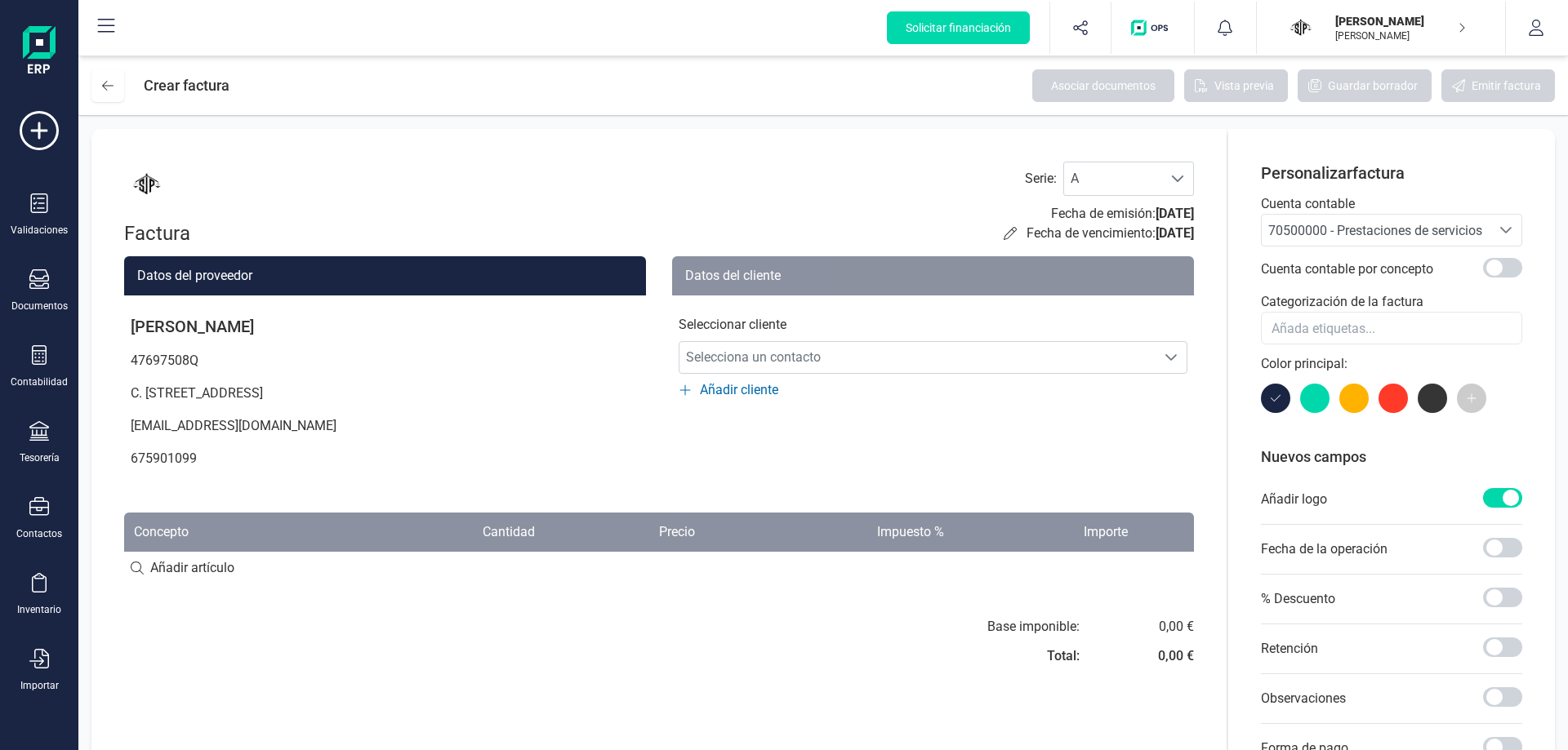
click at [38, 317] on div "Validaciones Documentos Documentos Presupuestos Pedidos Albaranes Facturas Fact…" at bounding box center [39, 446] width 65 height 670
click at [46, 296] on div "Documentos" at bounding box center [39, 291] width 65 height 44
click at [670, 215] on div "Factura Serie : A A Fecha de emisión: [DATE] Fecha de vencimiento: [DATE]" at bounding box center [659, 204] width 1069 height 85
click at [1168, 177] on div at bounding box center [1177, 179] width 31 height 33
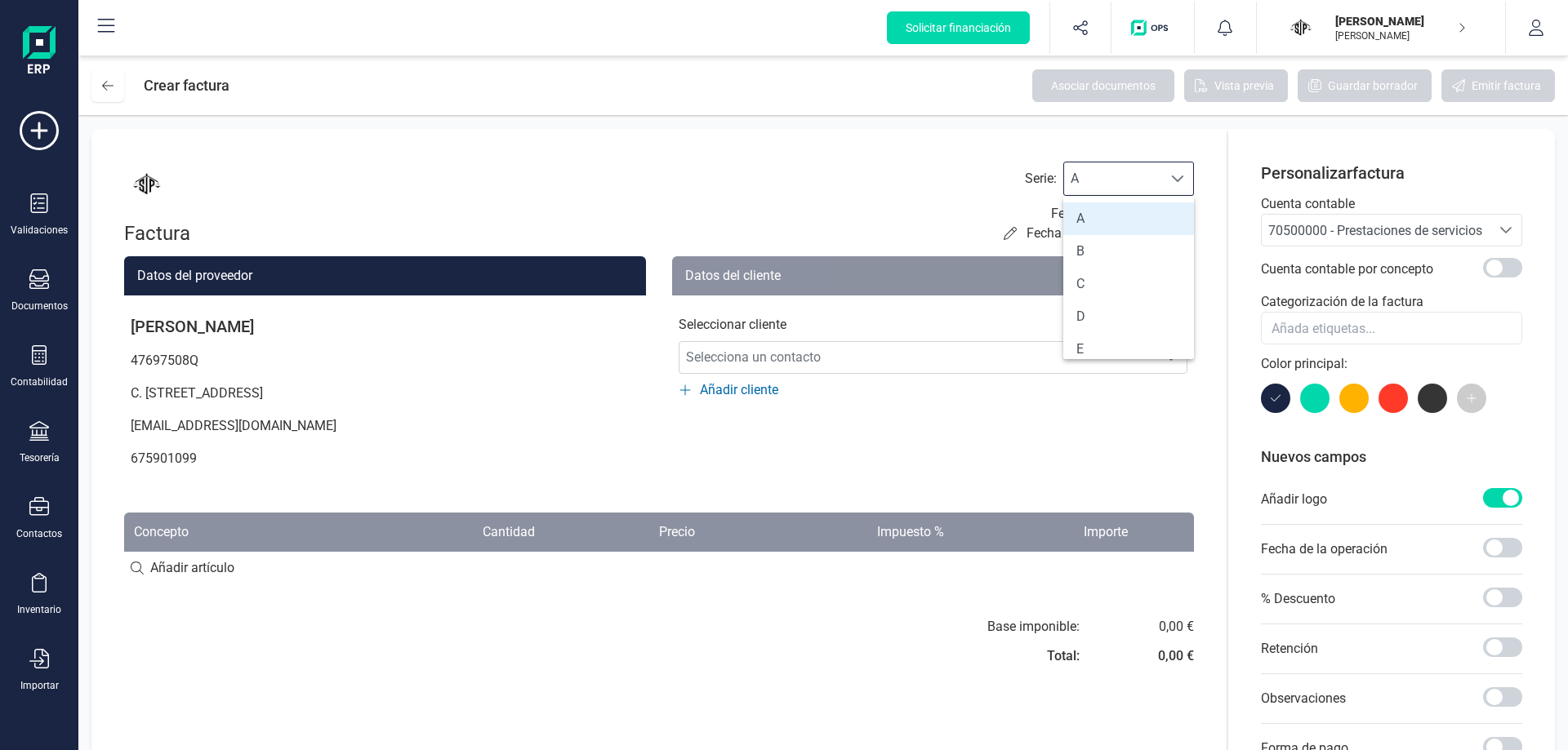
scroll to position [10, 72]
click at [707, 155] on div "Factura Serie : A A Fecha de emisión: [DATE] Fecha de vencimiento: [DATE] Datos…" at bounding box center [659, 549] width 1135 height 841
